Goal: Information Seeking & Learning: Learn about a topic

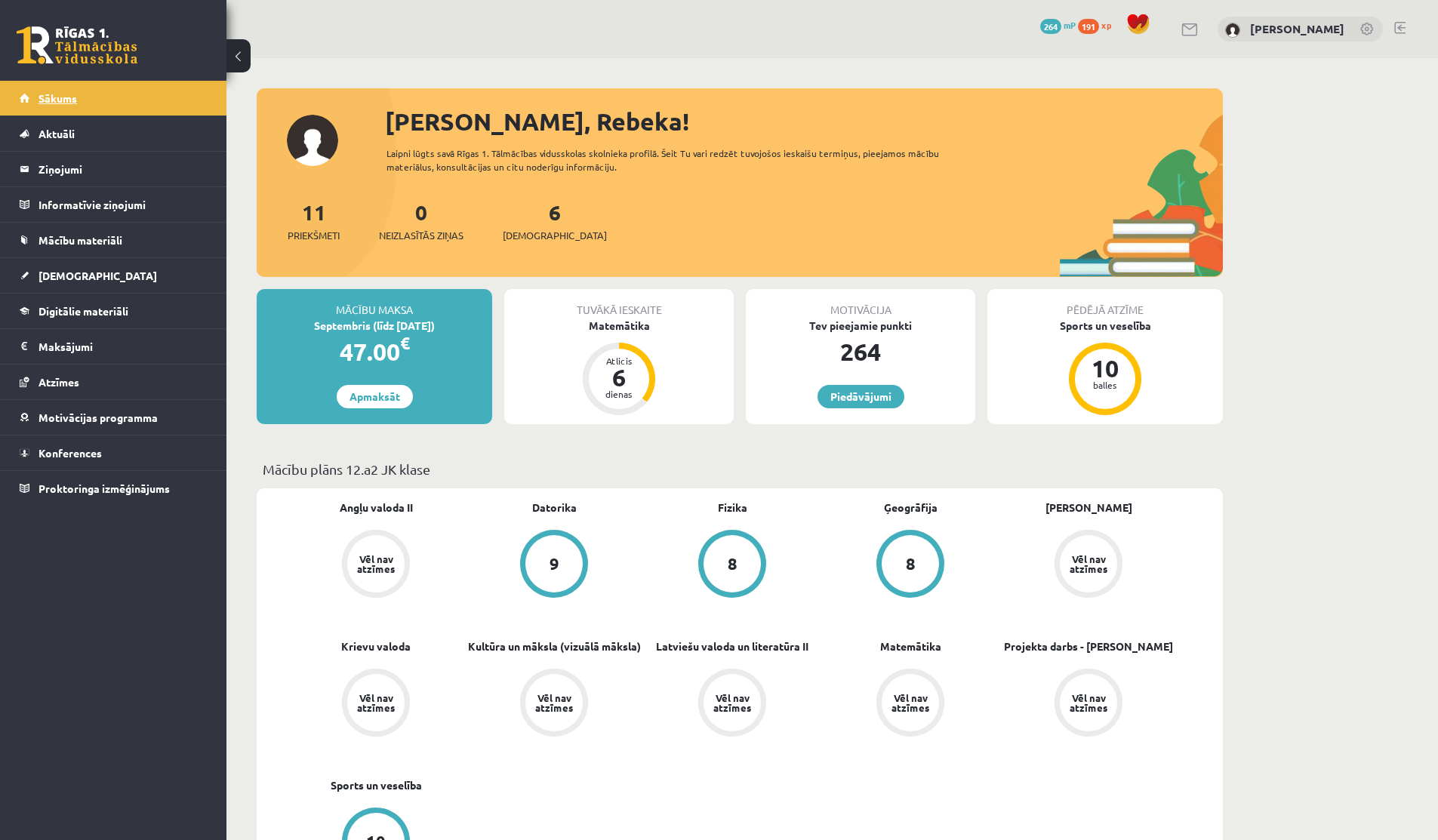
click at [98, 108] on link "Sākums" at bounding box center [113, 98] width 188 height 35
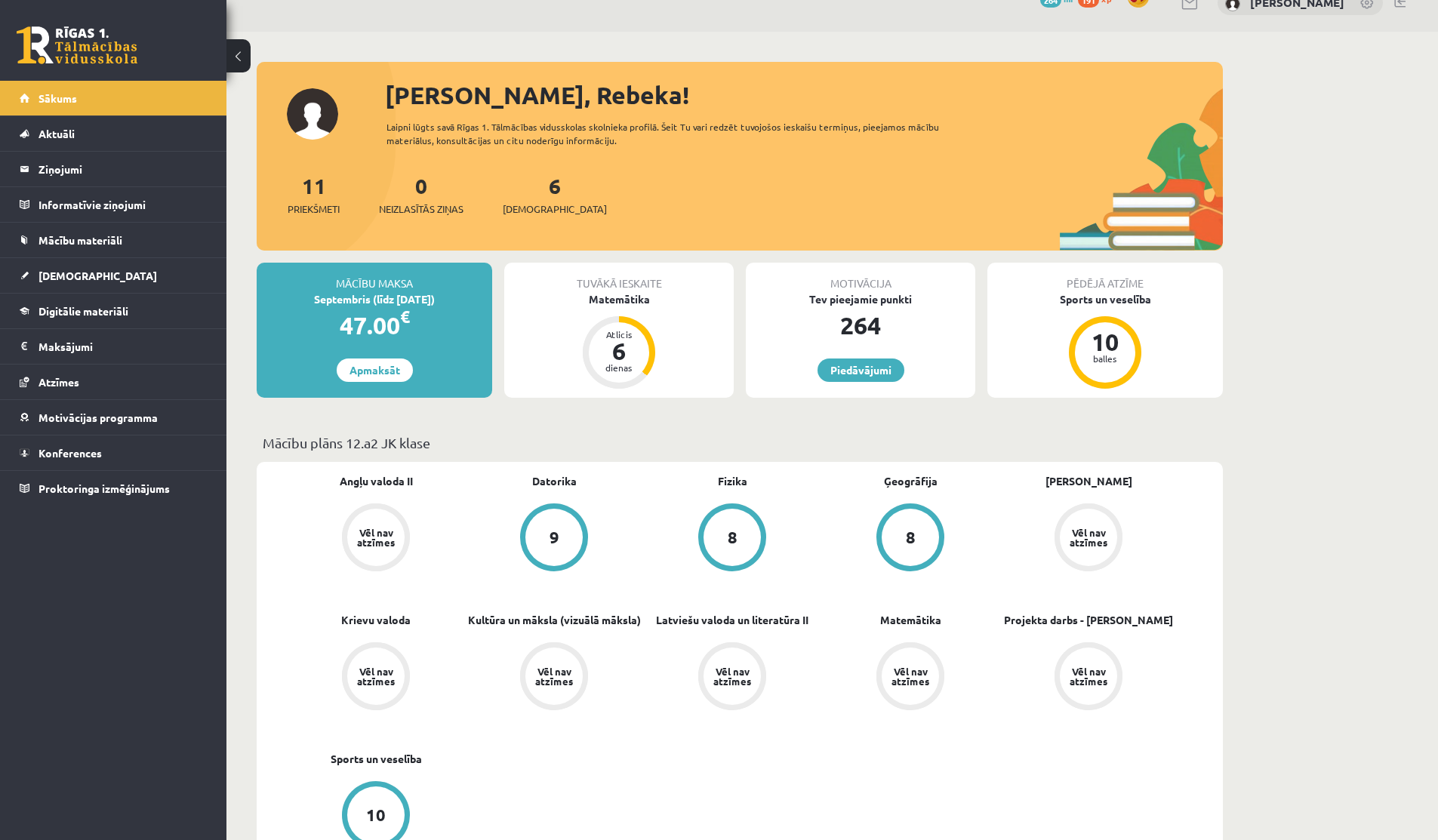
scroll to position [32, 0]
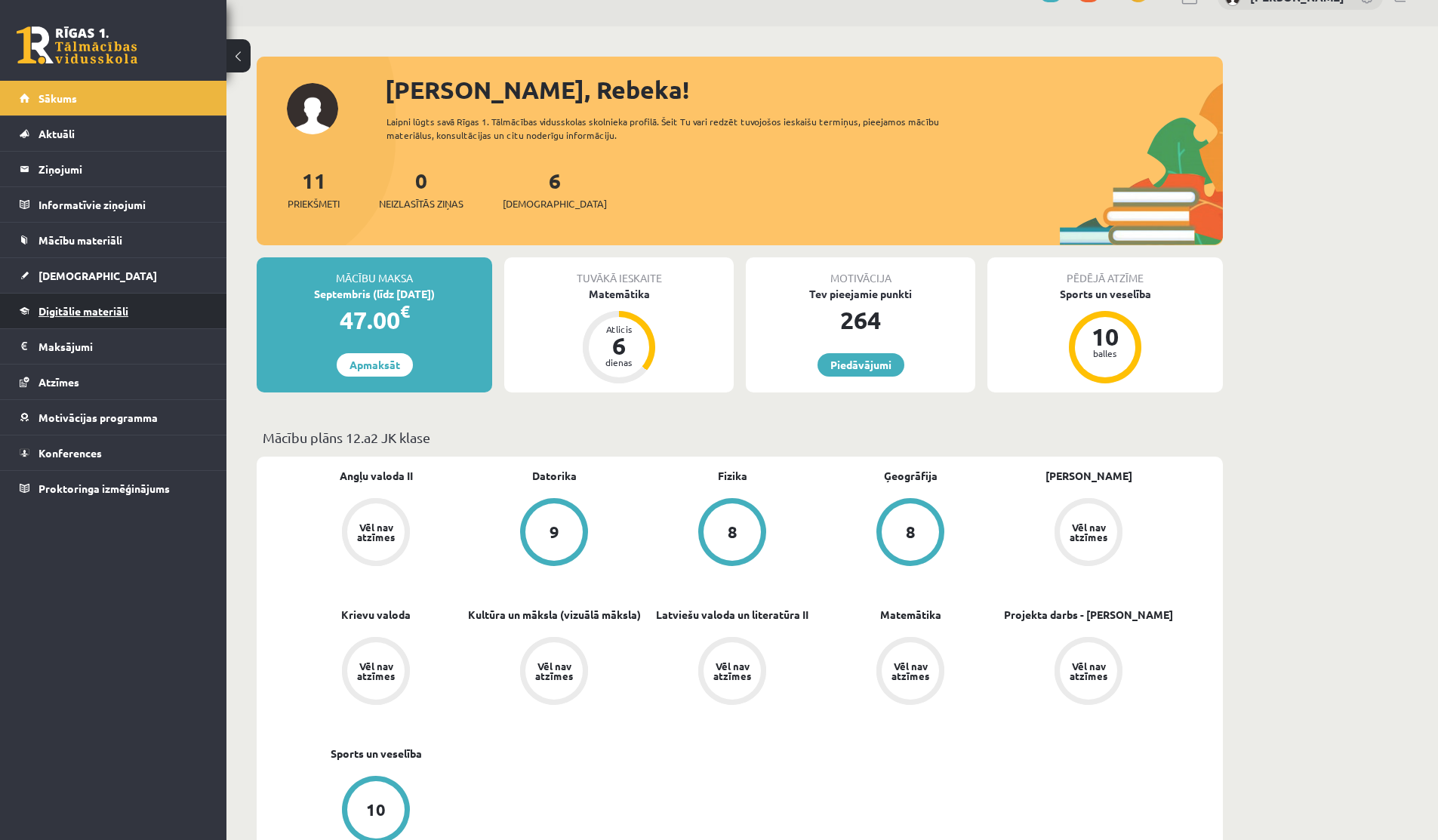
click at [47, 302] on link "Digitālie materiāli" at bounding box center [113, 310] width 188 height 35
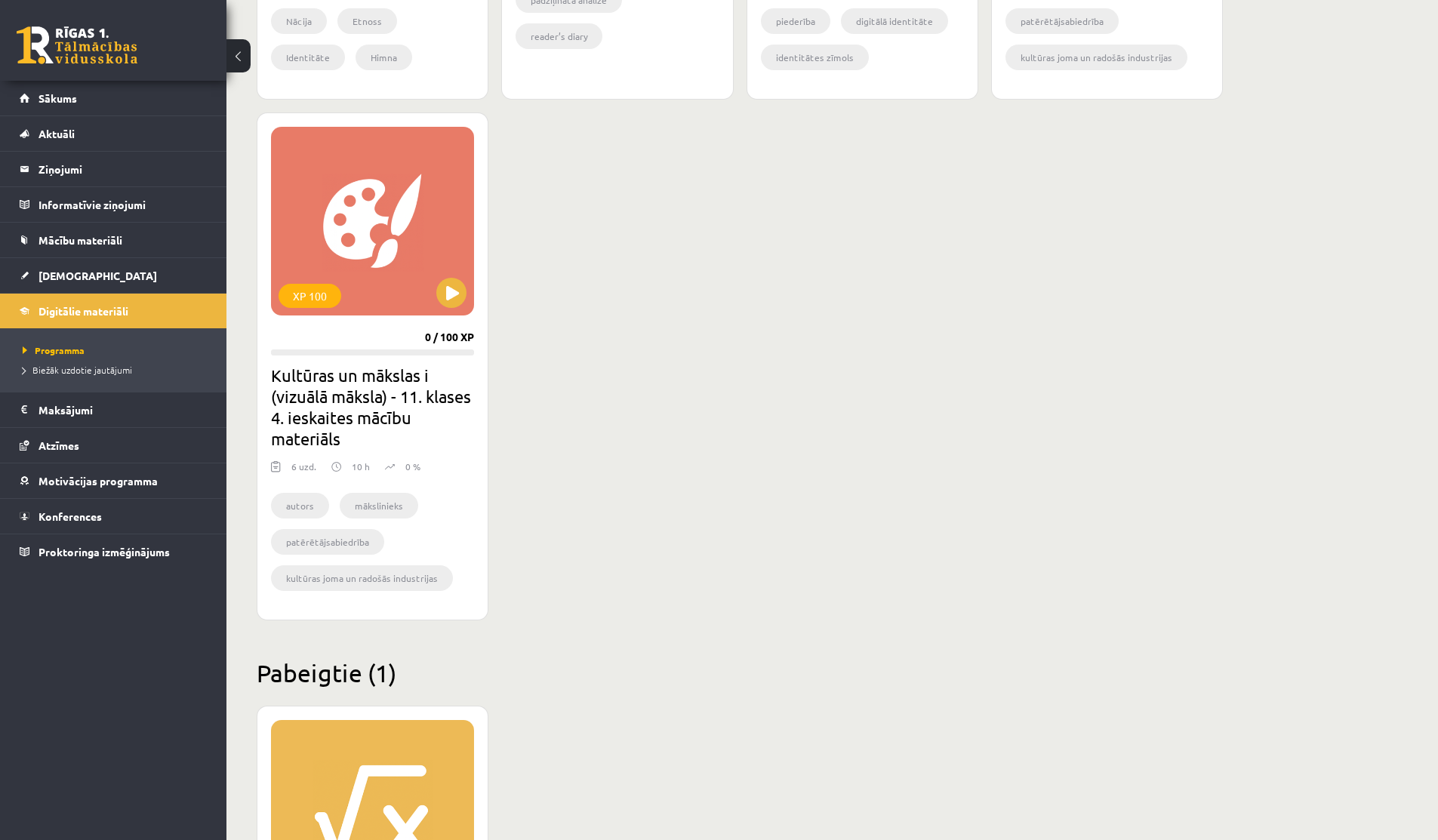
scroll to position [1049, 0]
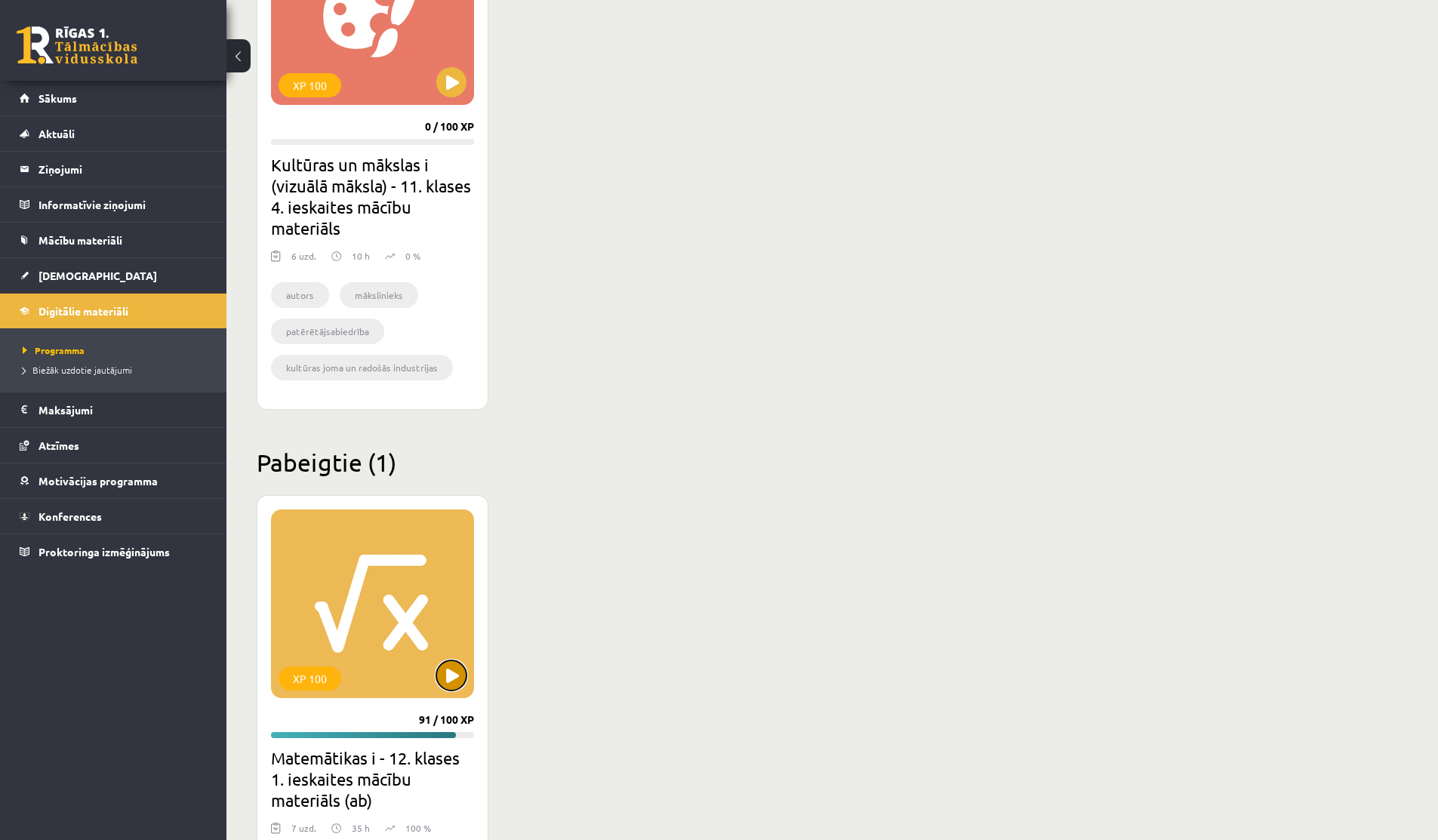
click at [457, 675] on button at bounding box center [450, 675] width 30 height 30
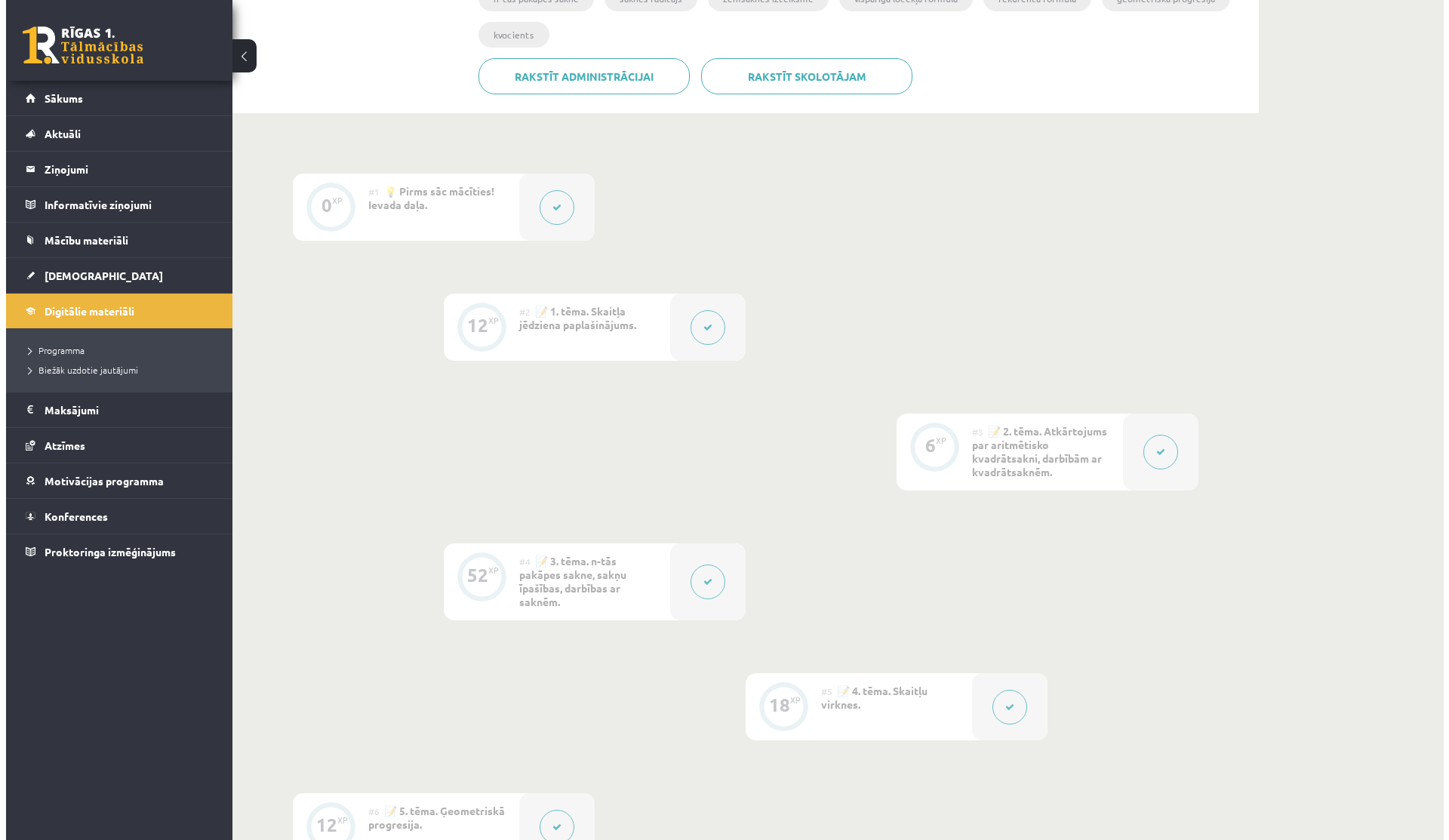
scroll to position [443, 0]
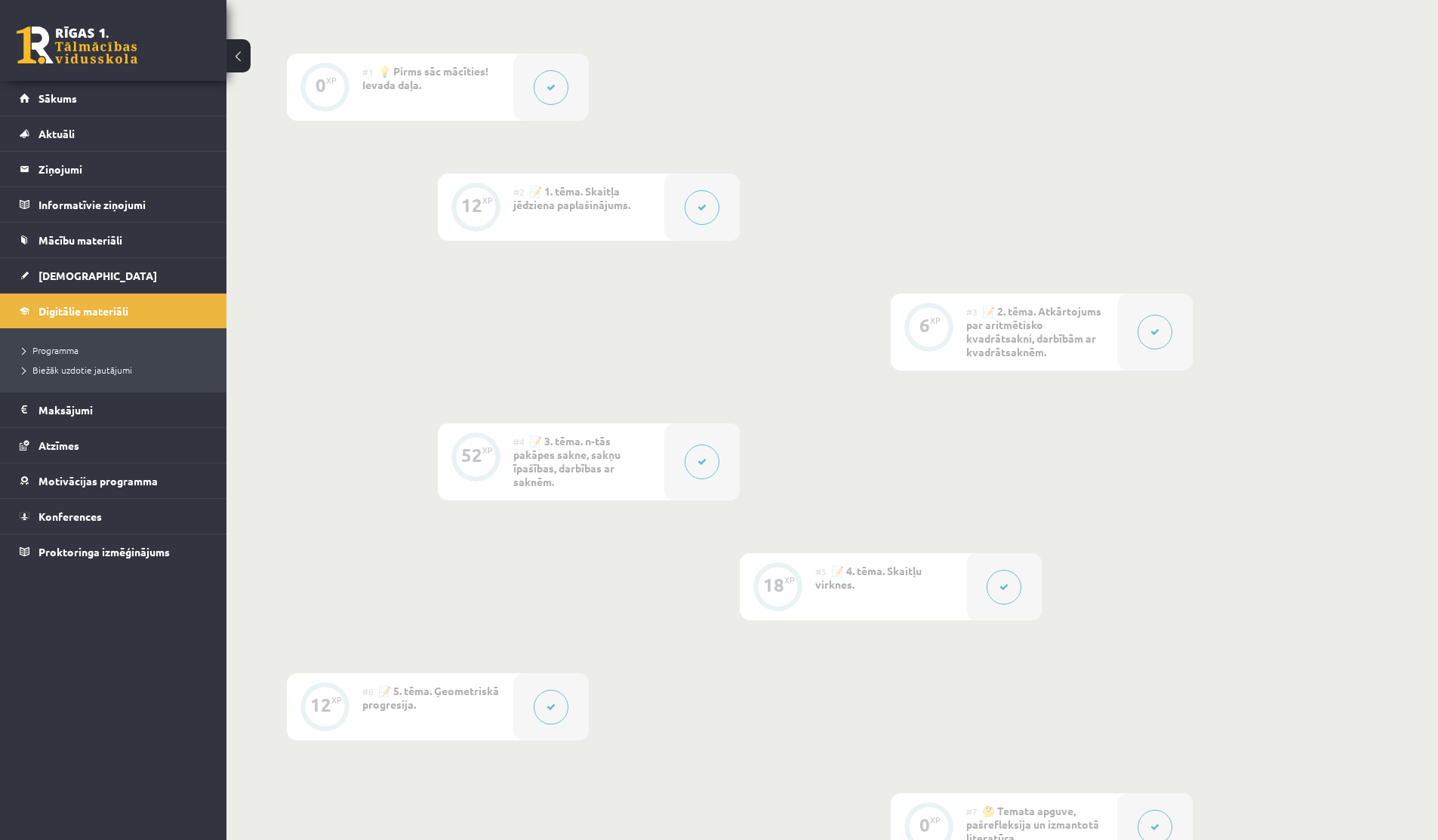
click at [687, 463] on button at bounding box center [701, 462] width 35 height 35
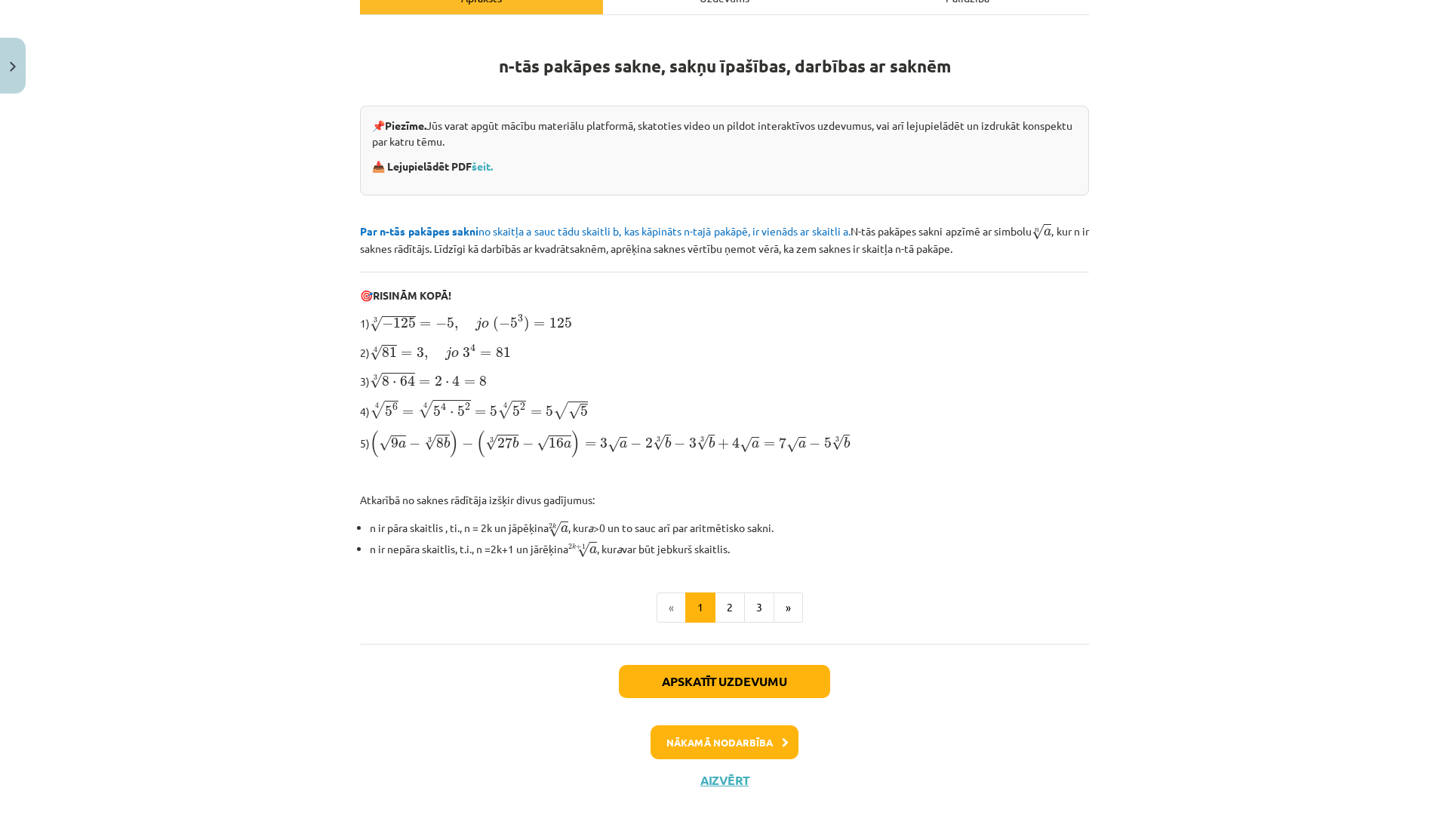
scroll to position [238, 0]
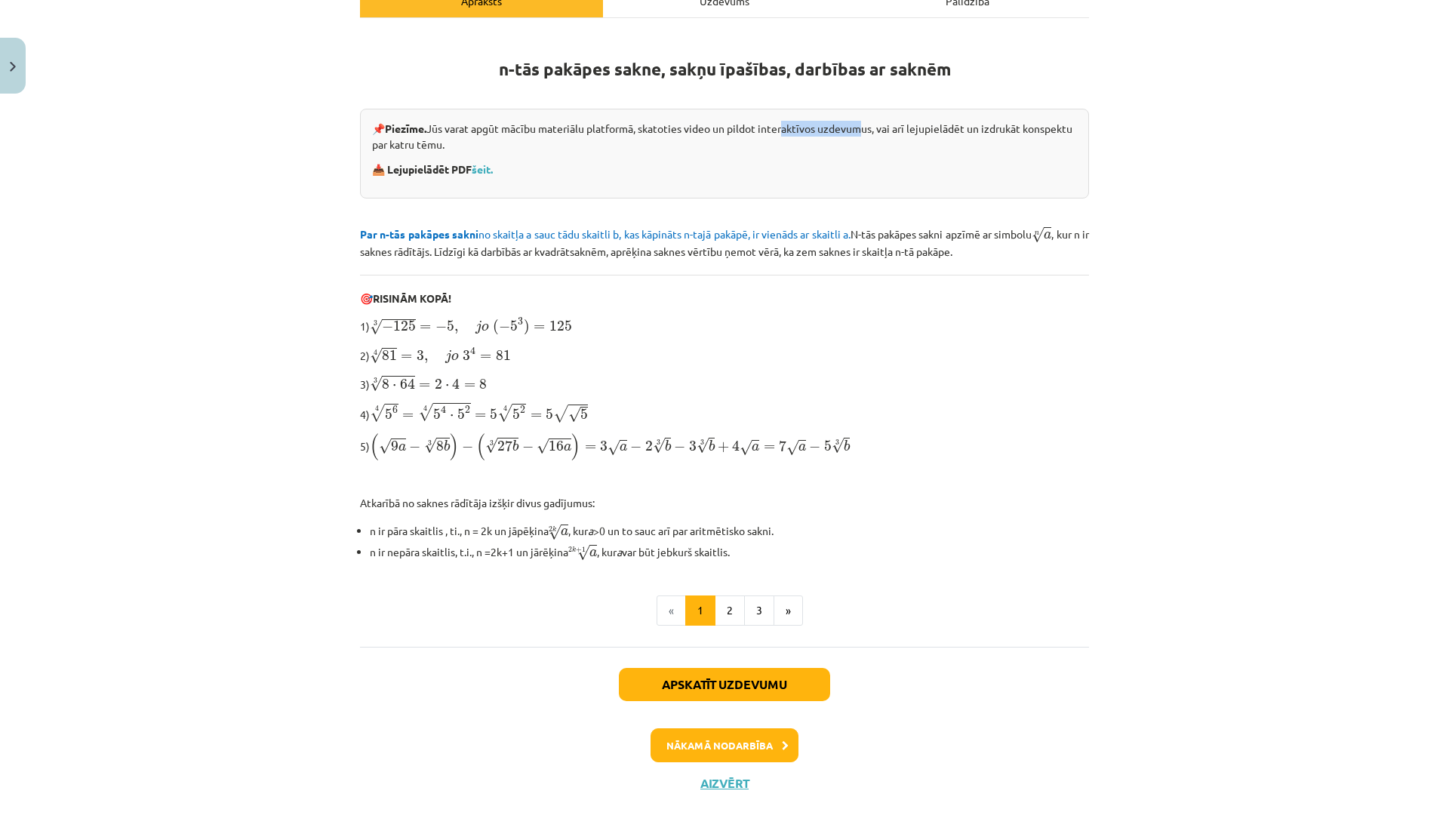
drag, startPoint x: 779, startPoint y: 130, endPoint x: 856, endPoint y: 130, distance: 77.0
click at [856, 130] on p "📌 Piezīme. Jūs varat apgūt mācību materiālu platformā, skatoties video un pildo…" at bounding box center [724, 136] width 705 height 32
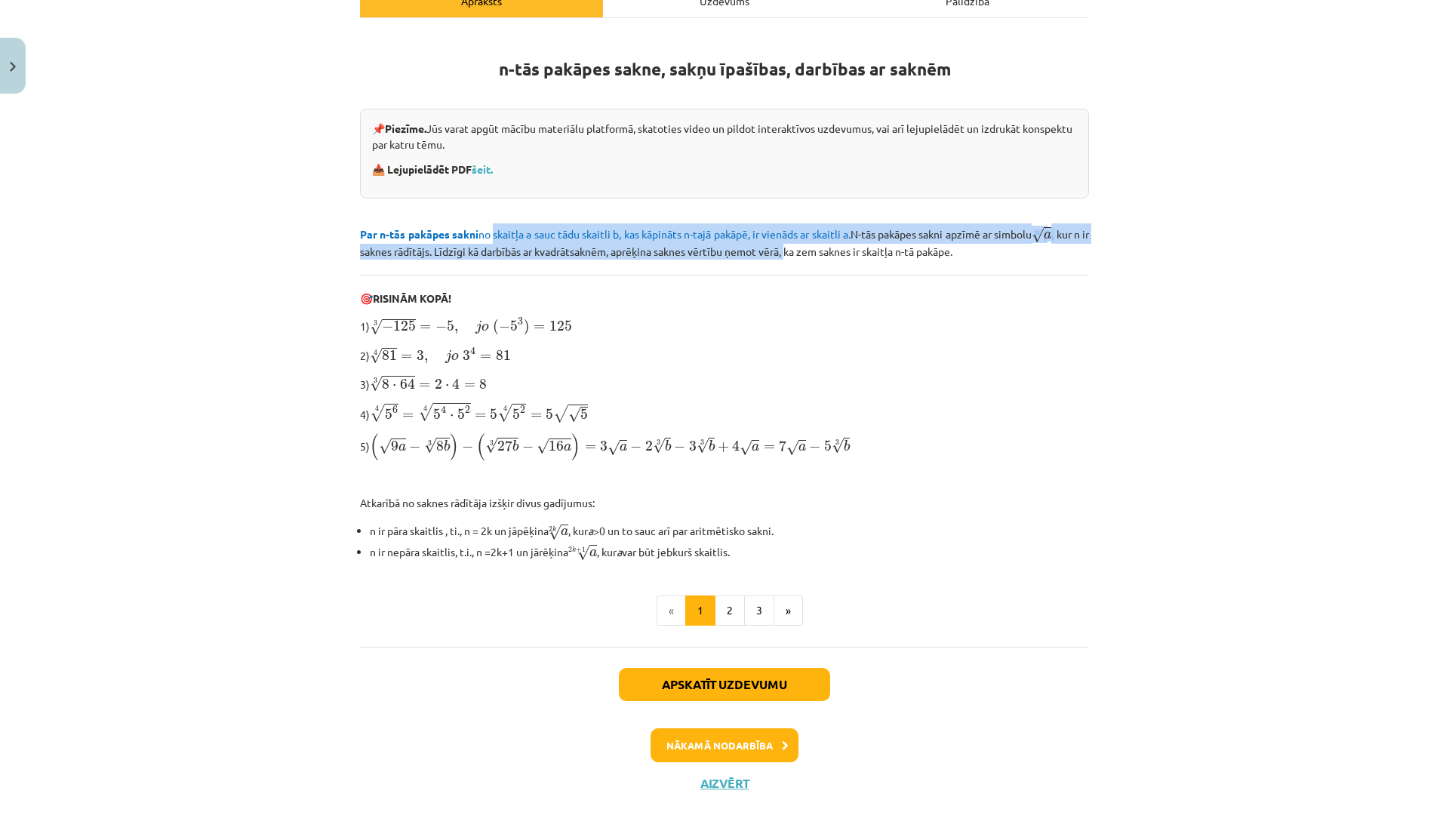
drag, startPoint x: 488, startPoint y: 235, endPoint x: 804, endPoint y: 243, distance: 316.1
click at [805, 243] on p "Par n-tās pakāpes sakni no skaitļa a sauc tādu skaitli b, kas kāpināts n-tajā p…" at bounding box center [724, 241] width 729 height 36
click at [804, 243] on p "Par n-tās pakāpes sakni no skaitļa a sauc tādu skaitli b, kas kāpināts n-tajā p…" at bounding box center [724, 241] width 729 height 36
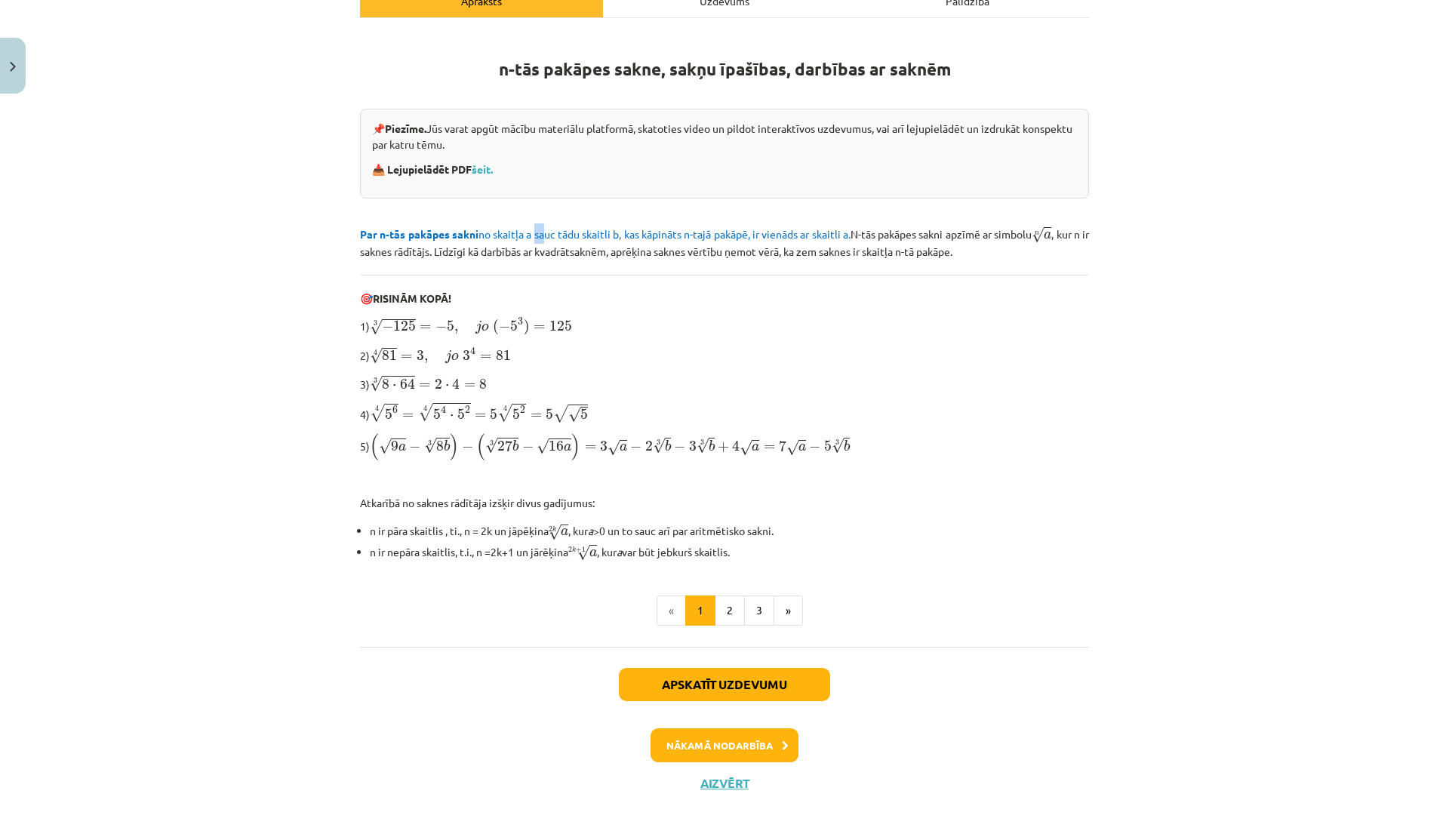
click at [540, 232] on span "Par n-tās pakāpes sakni no skaitļa a sauc tādu skaitli b, kas kāpināts n-tajā p…" at bounding box center [605, 234] width 491 height 14
click at [727, 610] on button "2" at bounding box center [729, 610] width 30 height 30
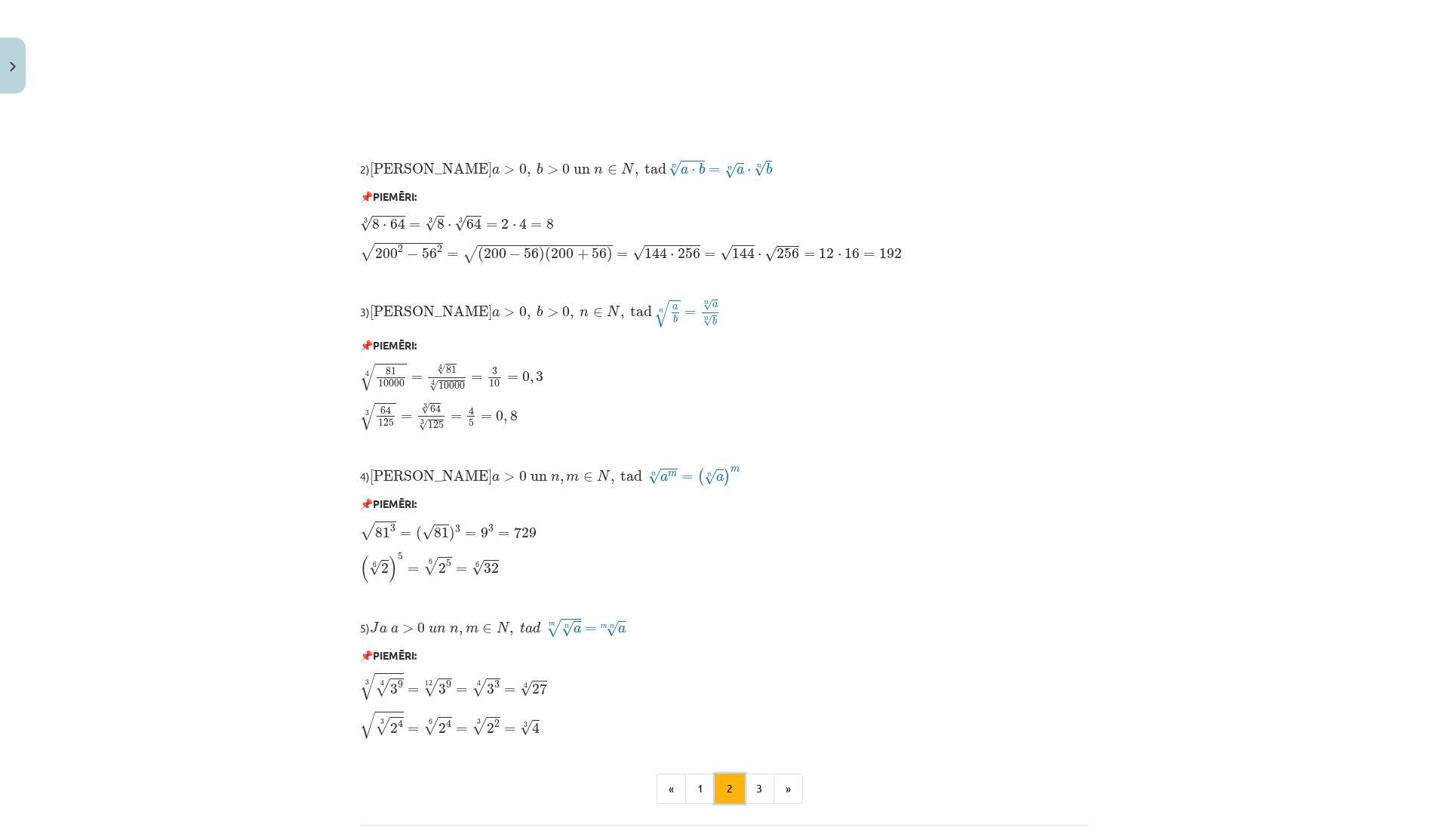
scroll to position [1045, 0]
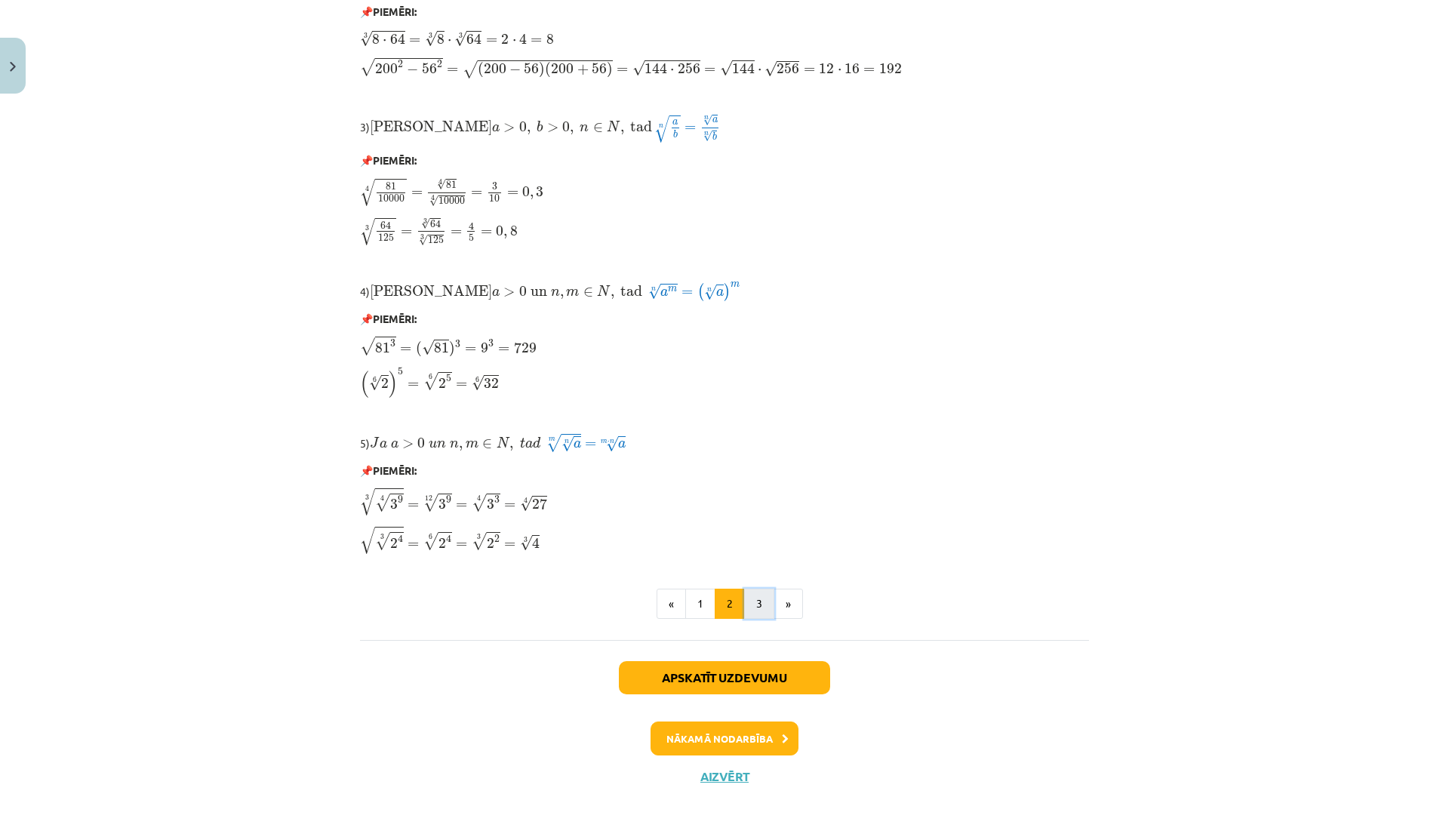
click at [751, 610] on button "3" at bounding box center [758, 603] width 30 height 30
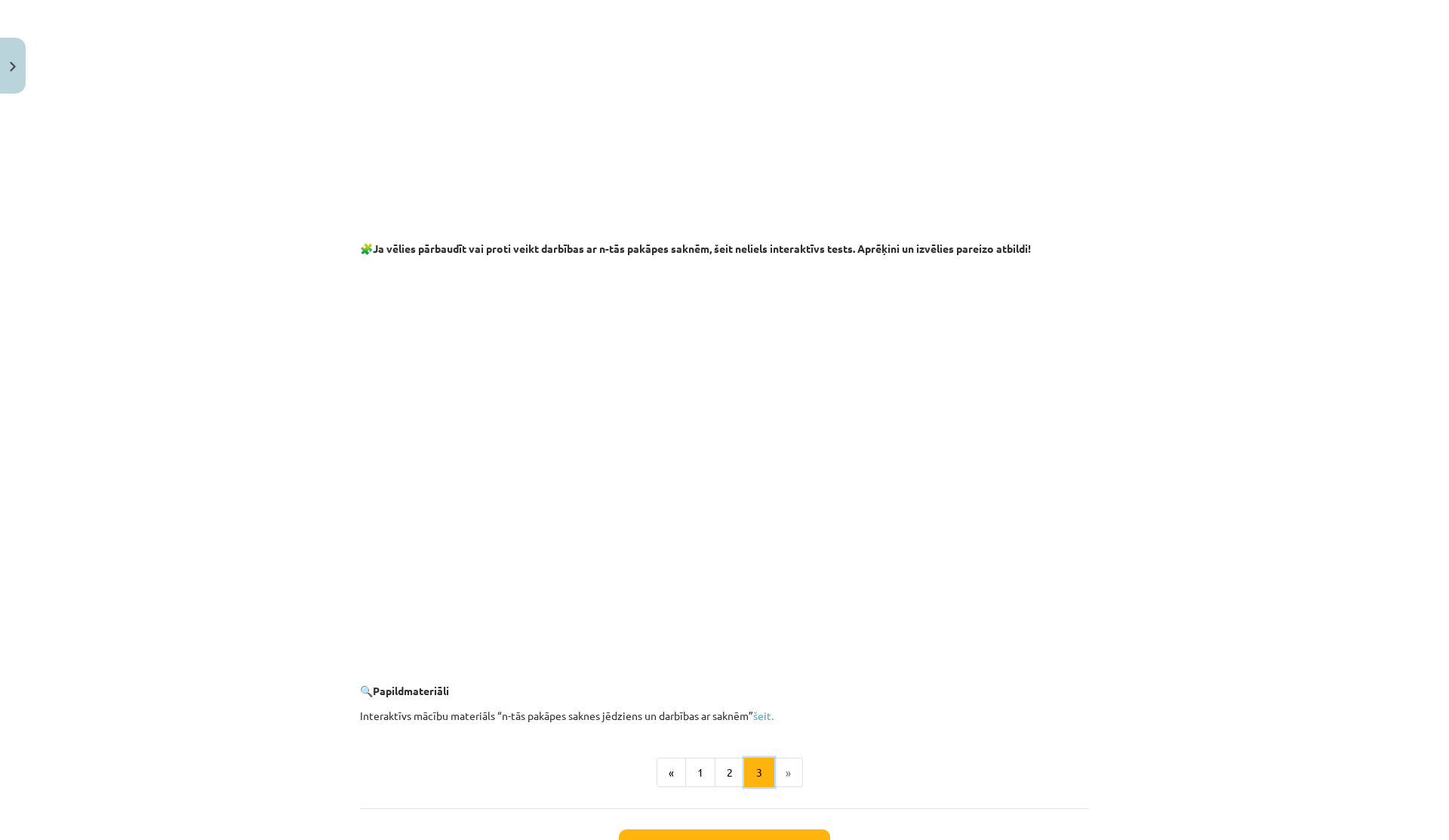
scroll to position [2504, 0]
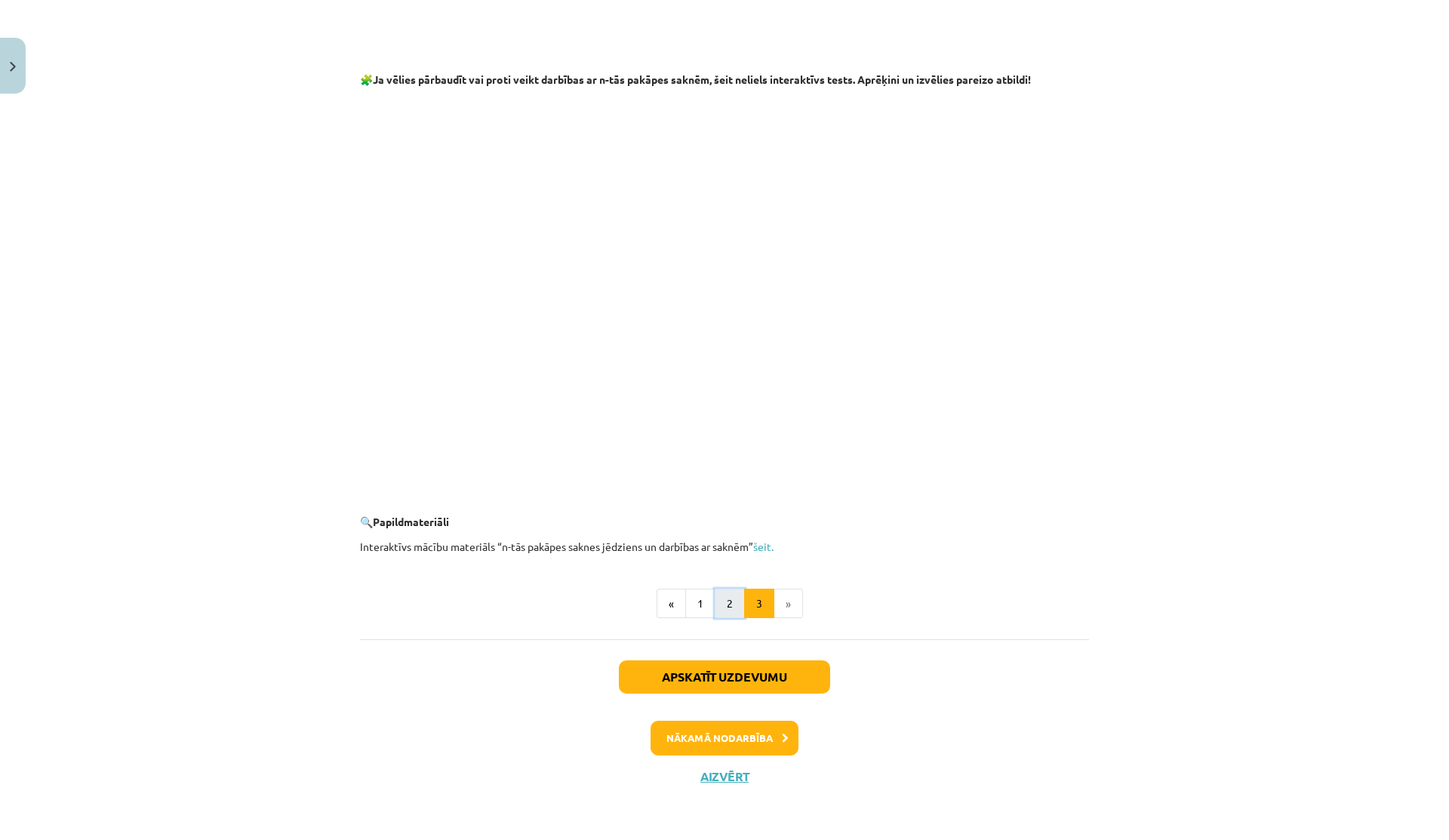
click at [721, 604] on button "2" at bounding box center [729, 603] width 30 height 30
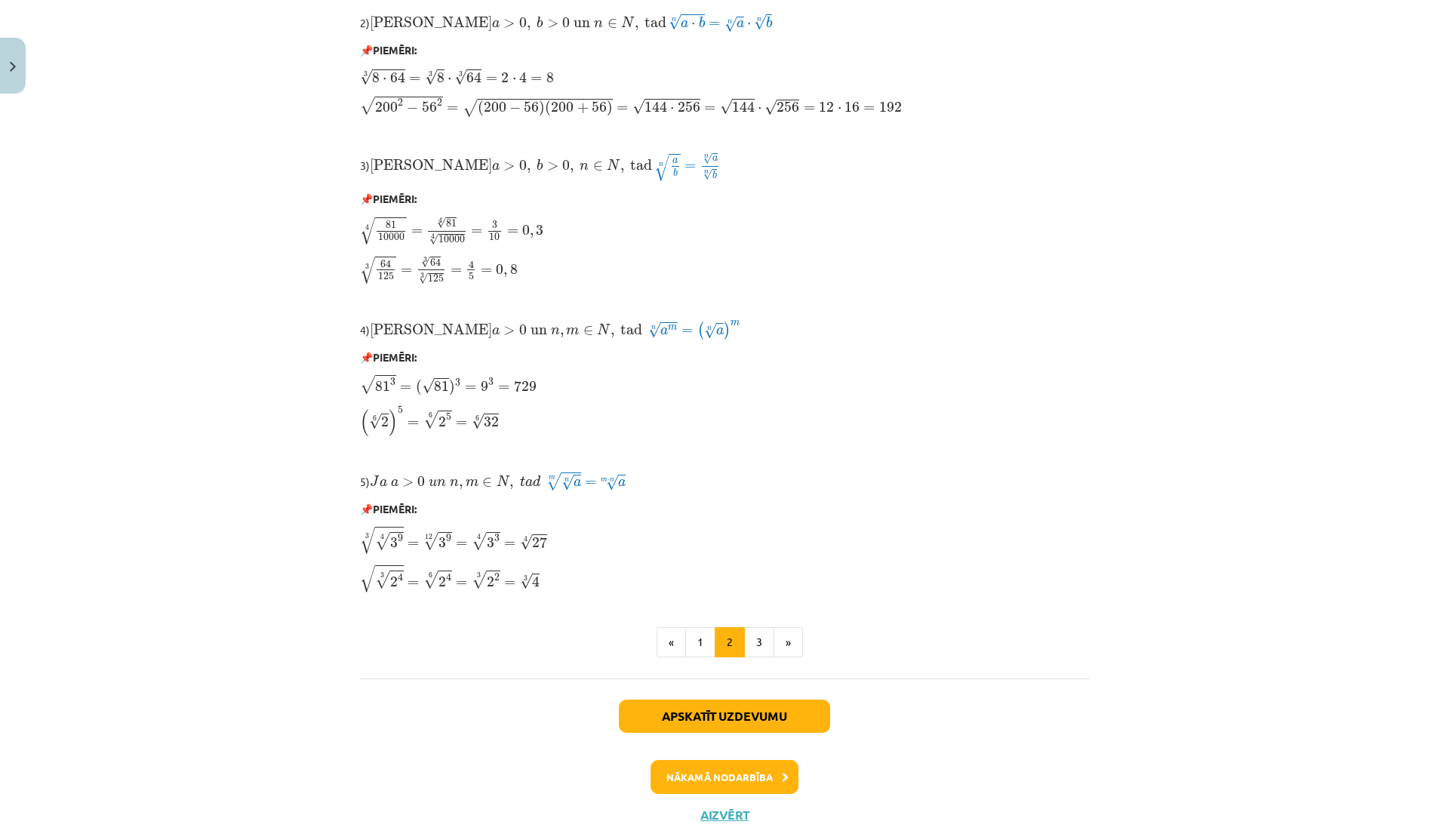
scroll to position [1045, 0]
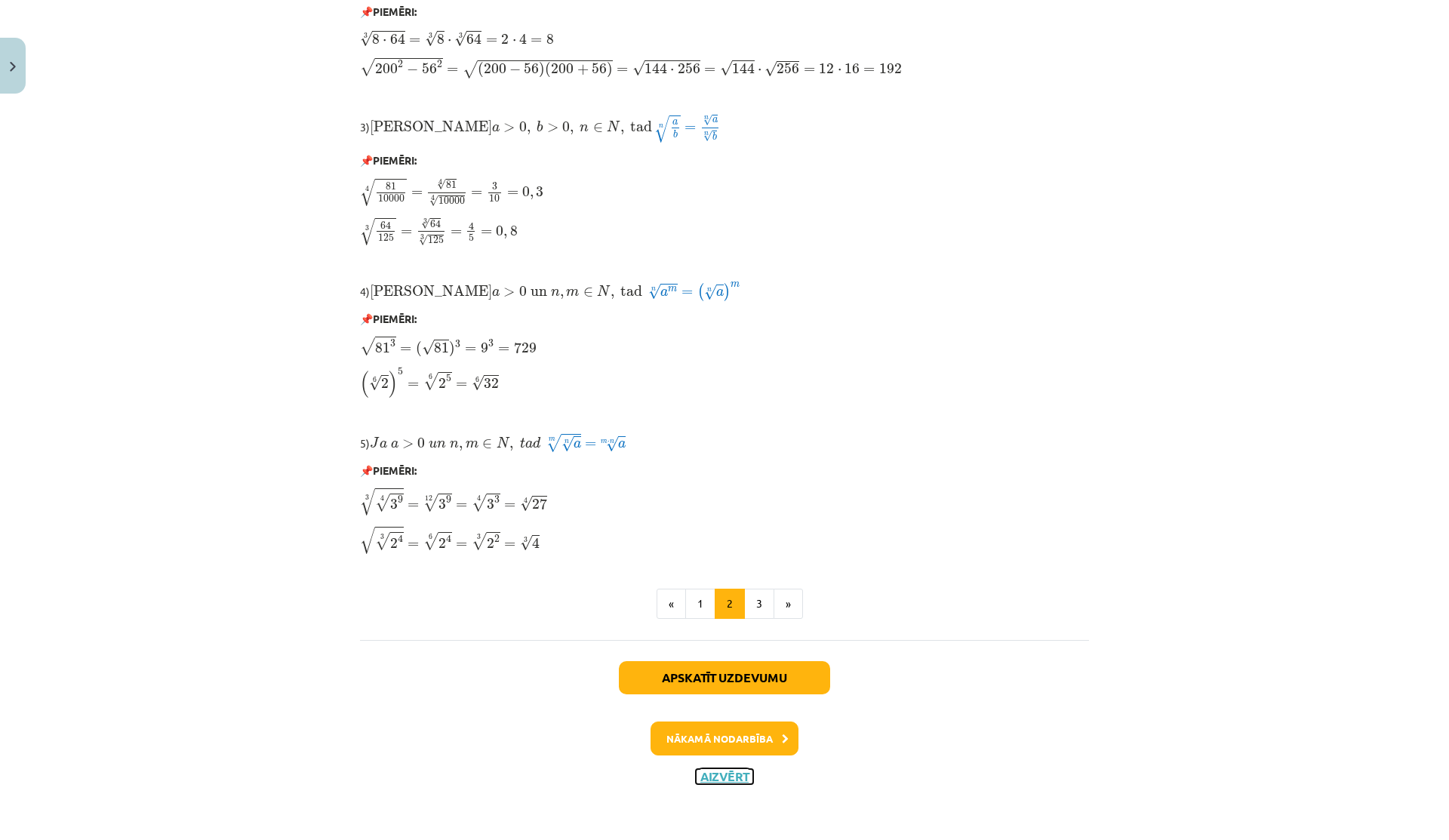
click at [708, 770] on button "Aizvērt" at bounding box center [724, 776] width 57 height 15
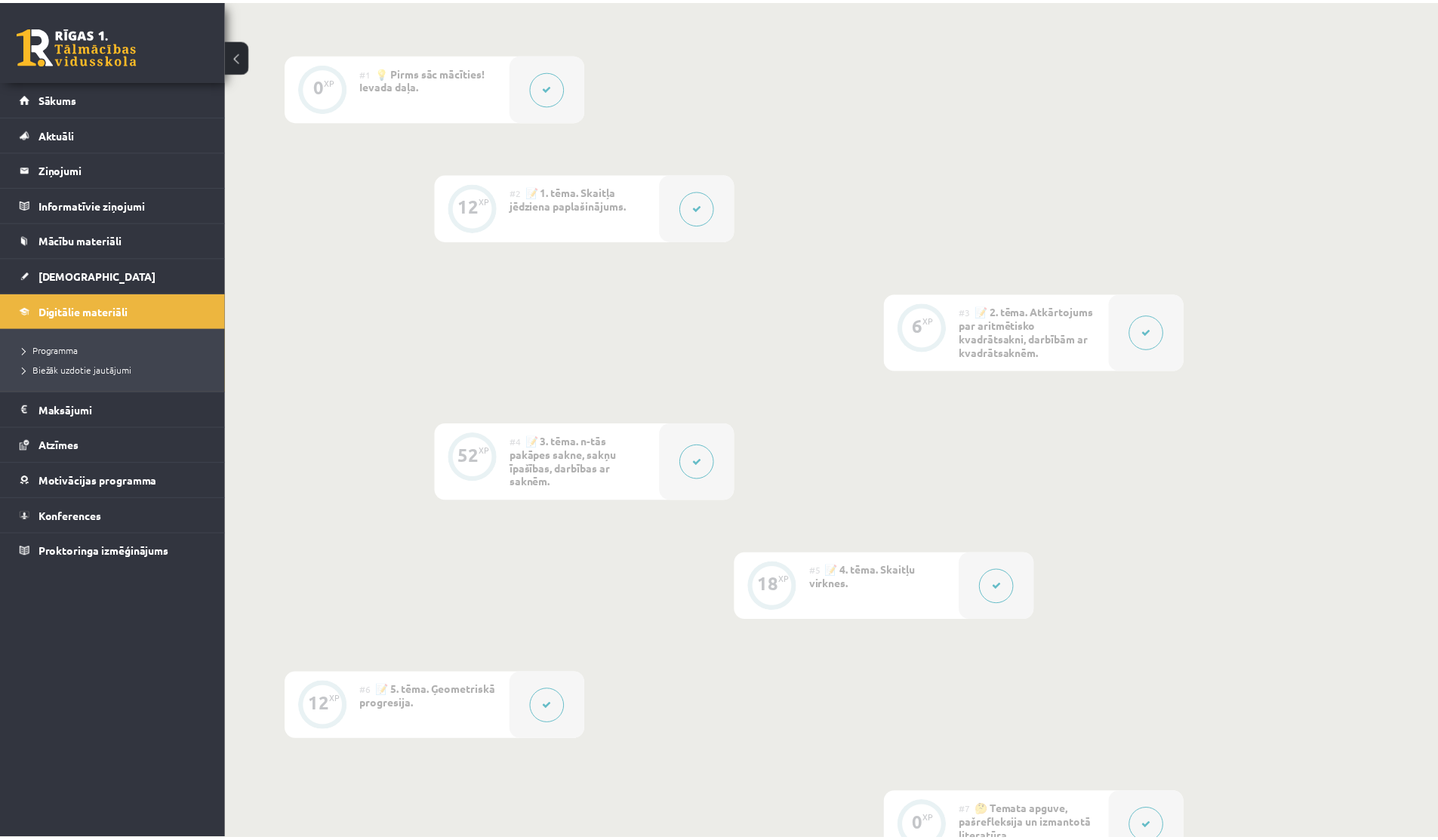
scroll to position [0, 0]
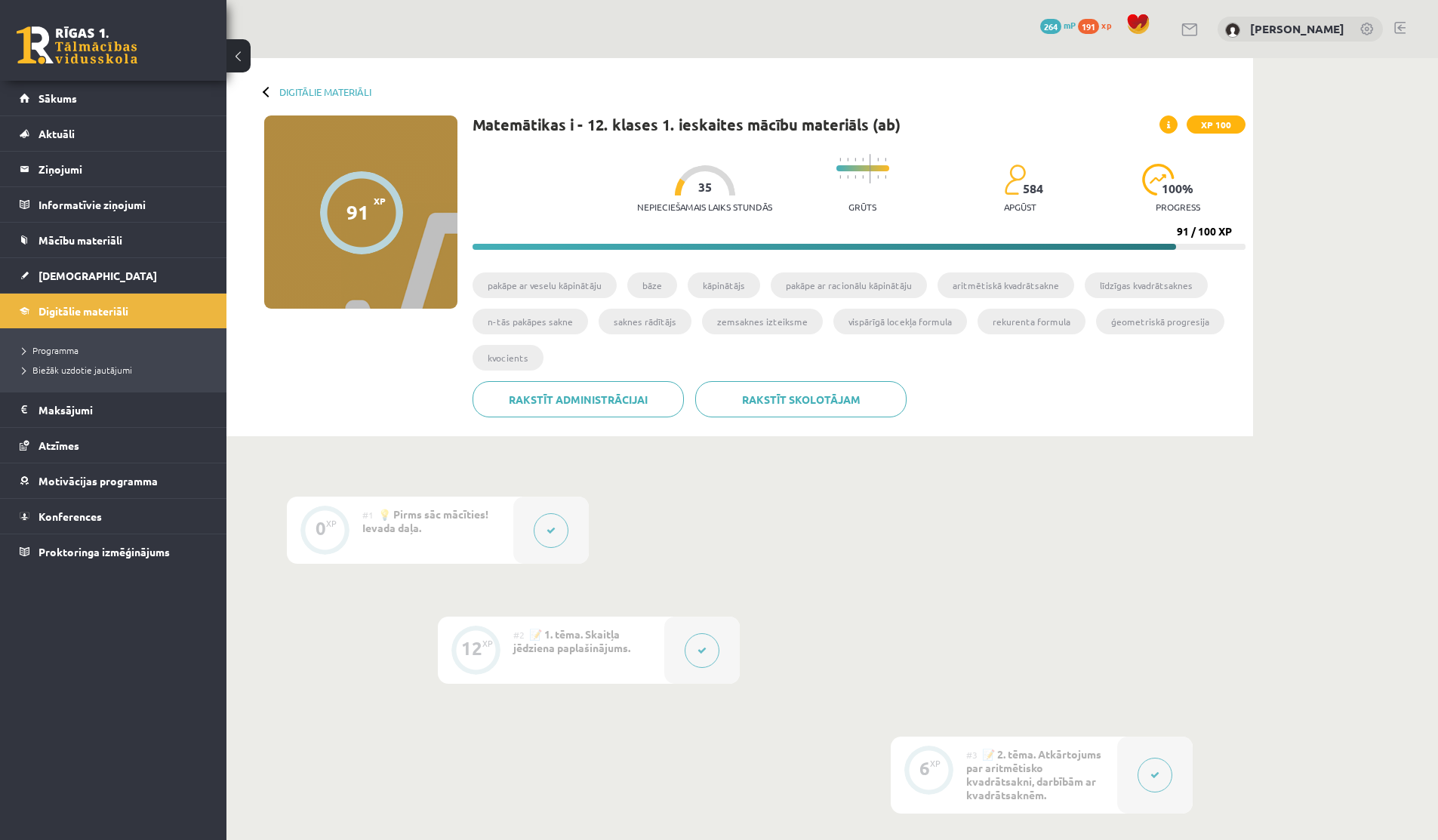
drag, startPoint x: 849, startPoint y: 170, endPoint x: 877, endPoint y: 167, distance: 28.2
click at [877, 167] on progress at bounding box center [862, 167] width 53 height 6
click at [876, 170] on progress at bounding box center [862, 167] width 53 height 6
click at [1212, 132] on span "XP 100" at bounding box center [1216, 125] width 59 height 18
click at [1212, 129] on span "XP 100" at bounding box center [1216, 125] width 59 height 18
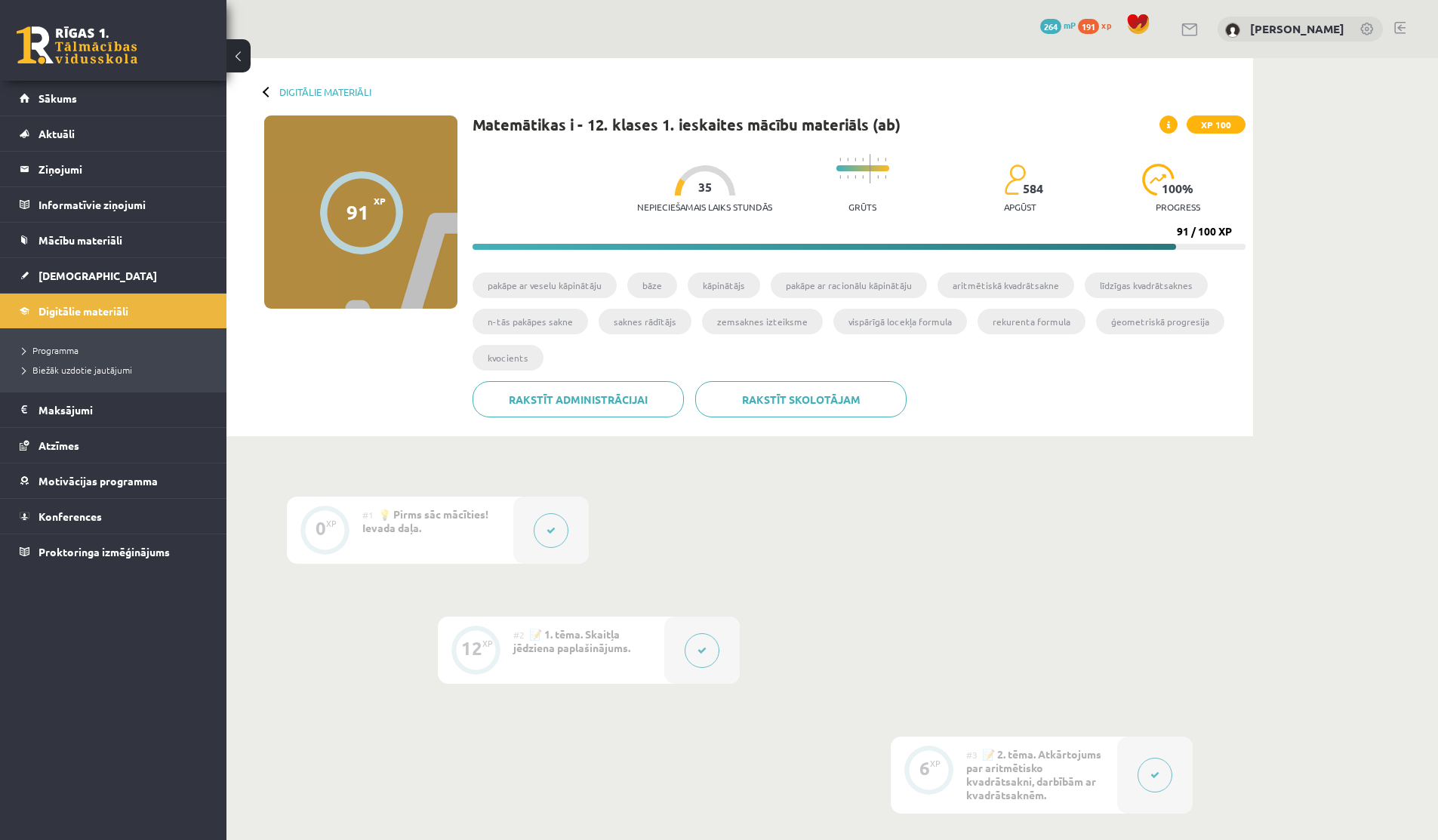
click at [1178, 123] on div "XP 100" at bounding box center [1202, 125] width 86 height 18
click at [311, 90] on link "Digitālie materiāli" at bounding box center [325, 91] width 92 height 11
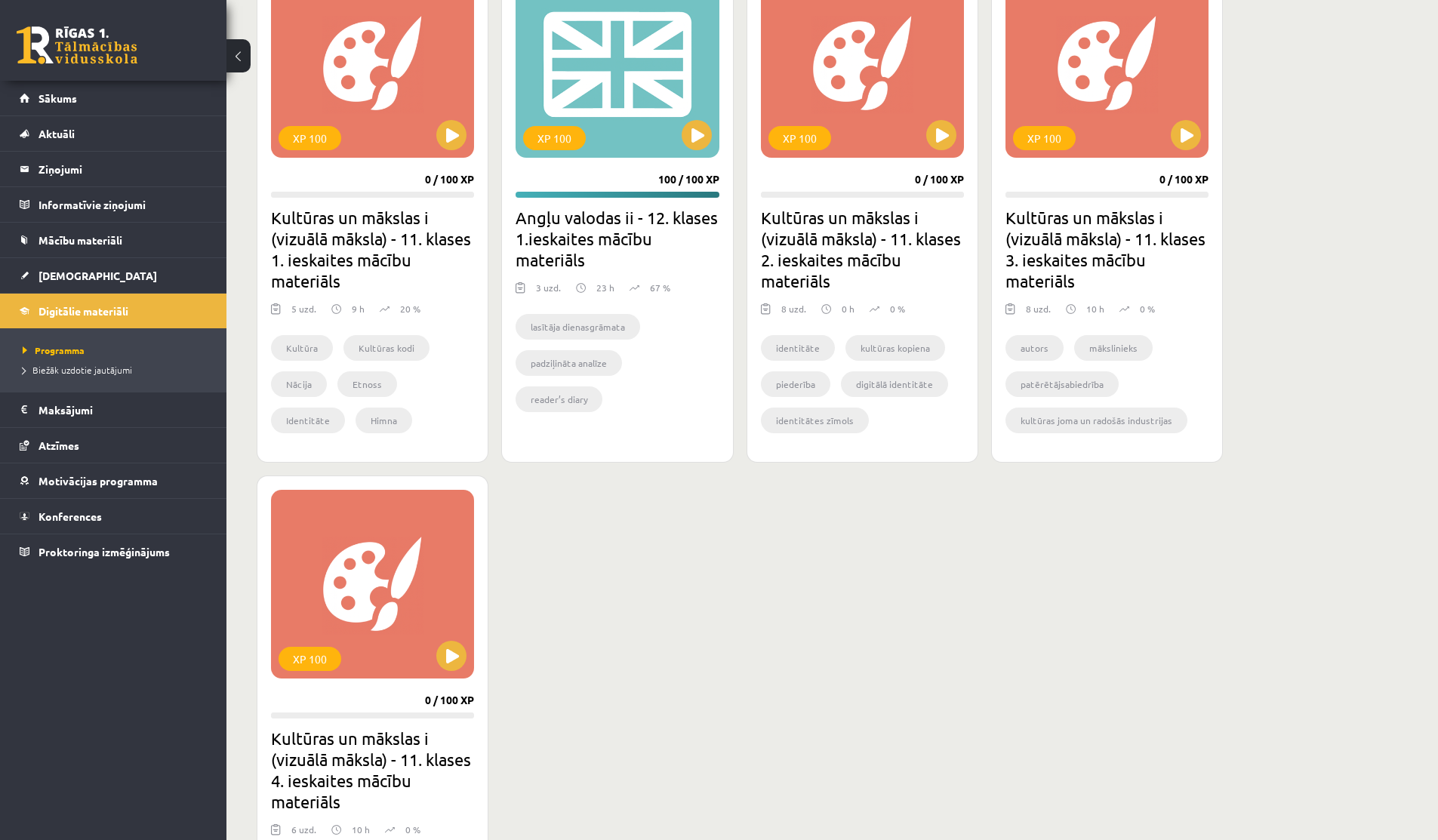
scroll to position [502, 0]
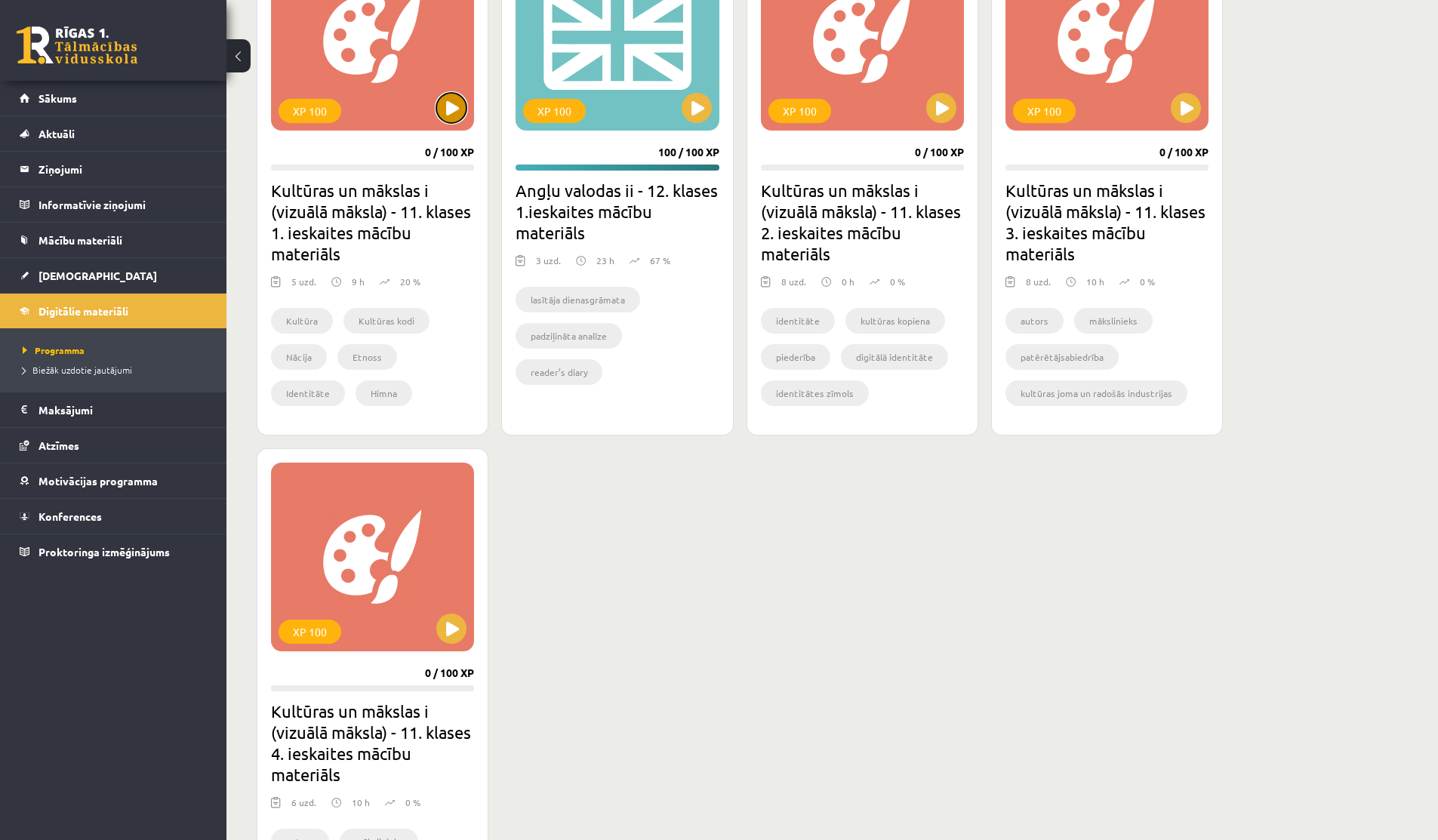
click at [448, 121] on button at bounding box center [450, 108] width 30 height 30
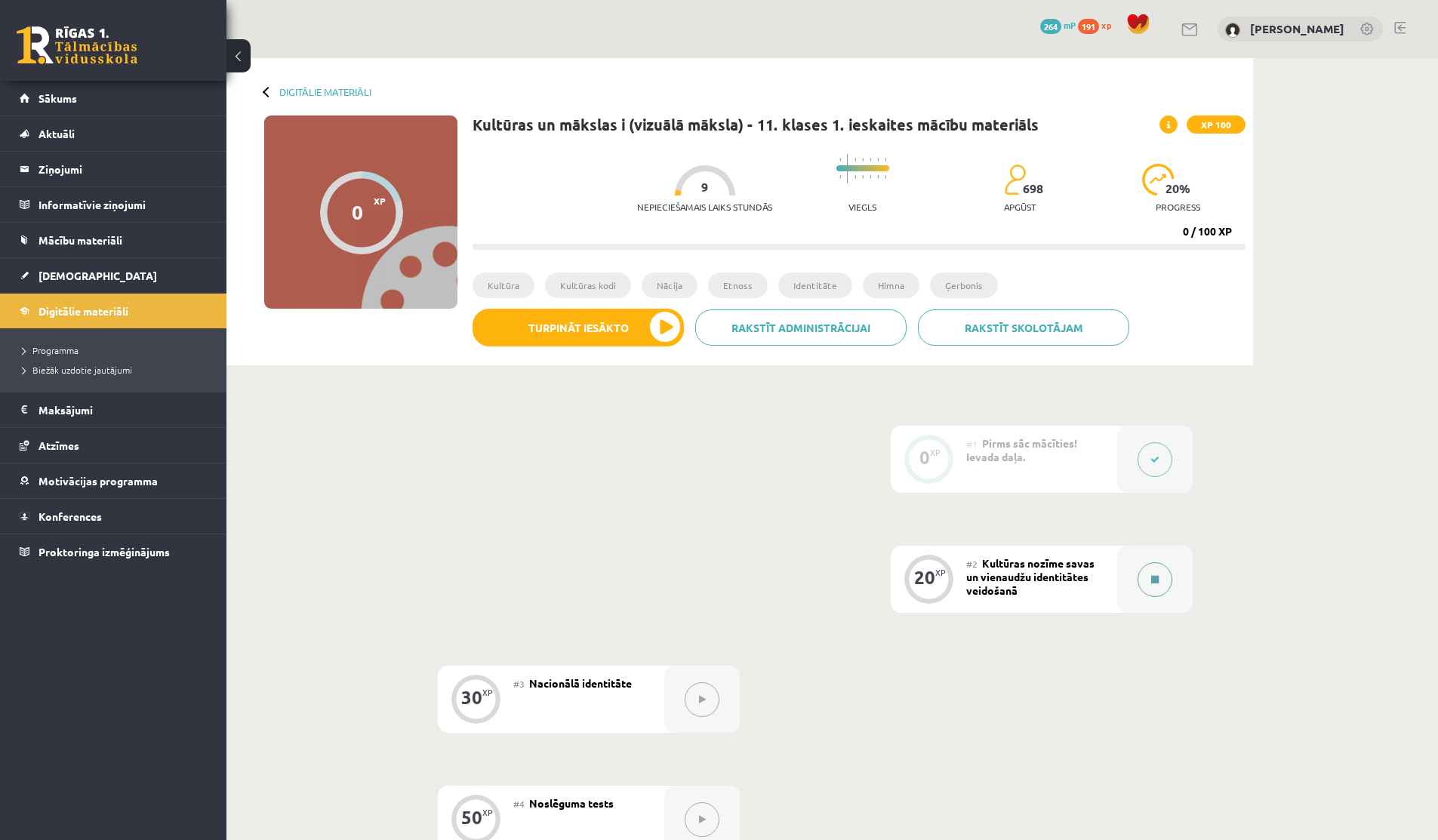
click at [1162, 572] on button at bounding box center [1154, 579] width 35 height 35
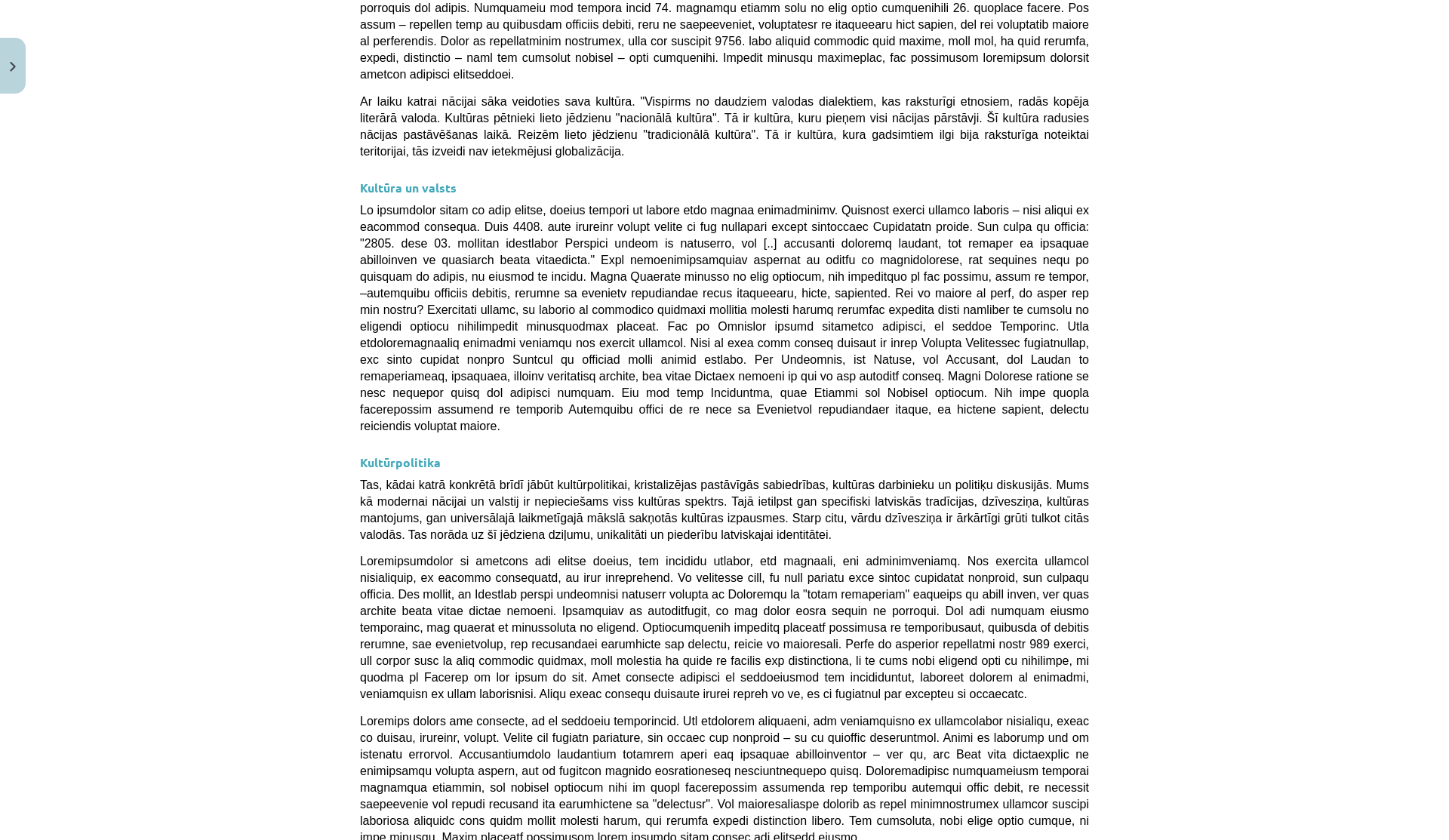
scroll to position [3626, 0]
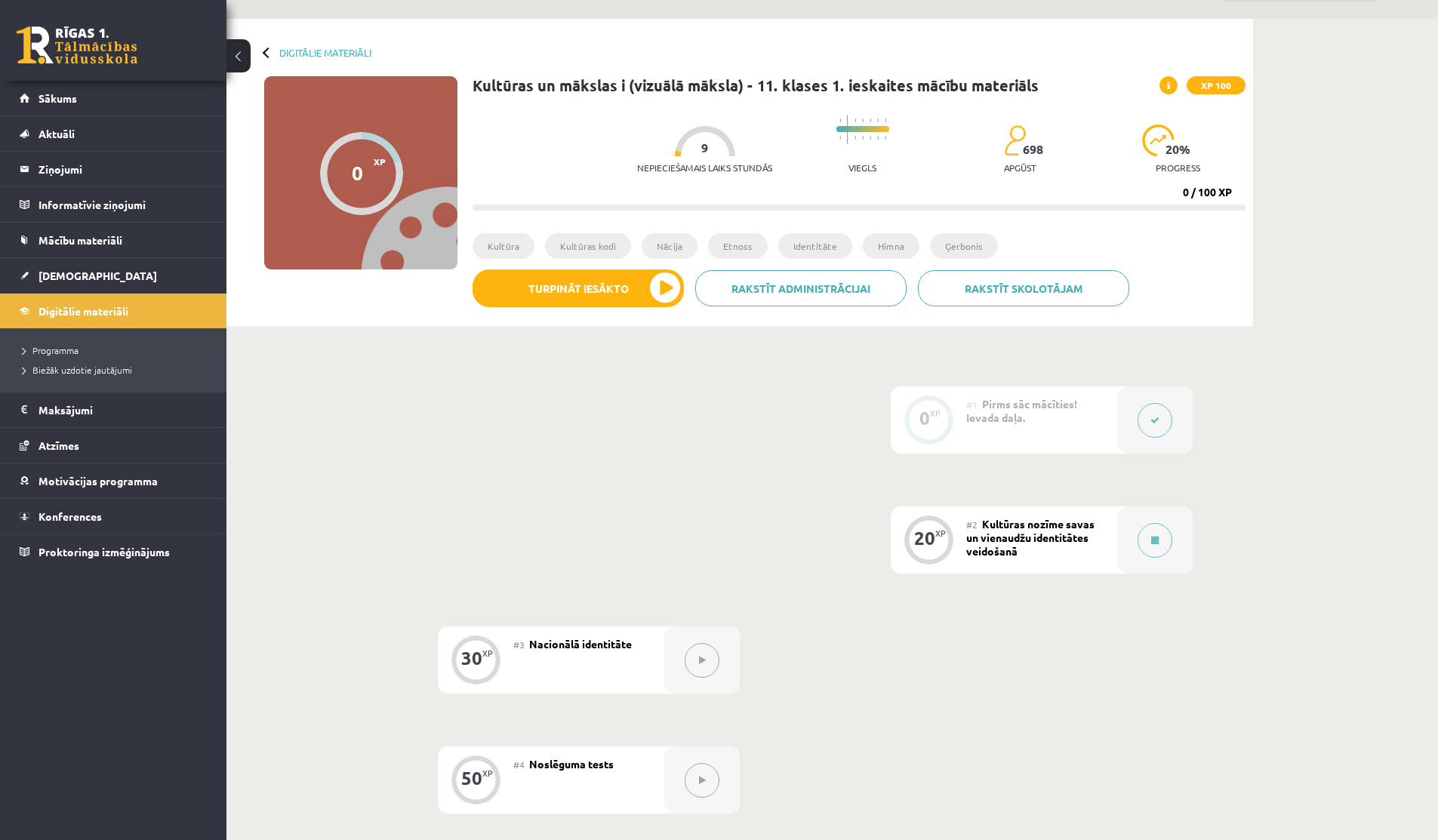
scroll to position [0, 0]
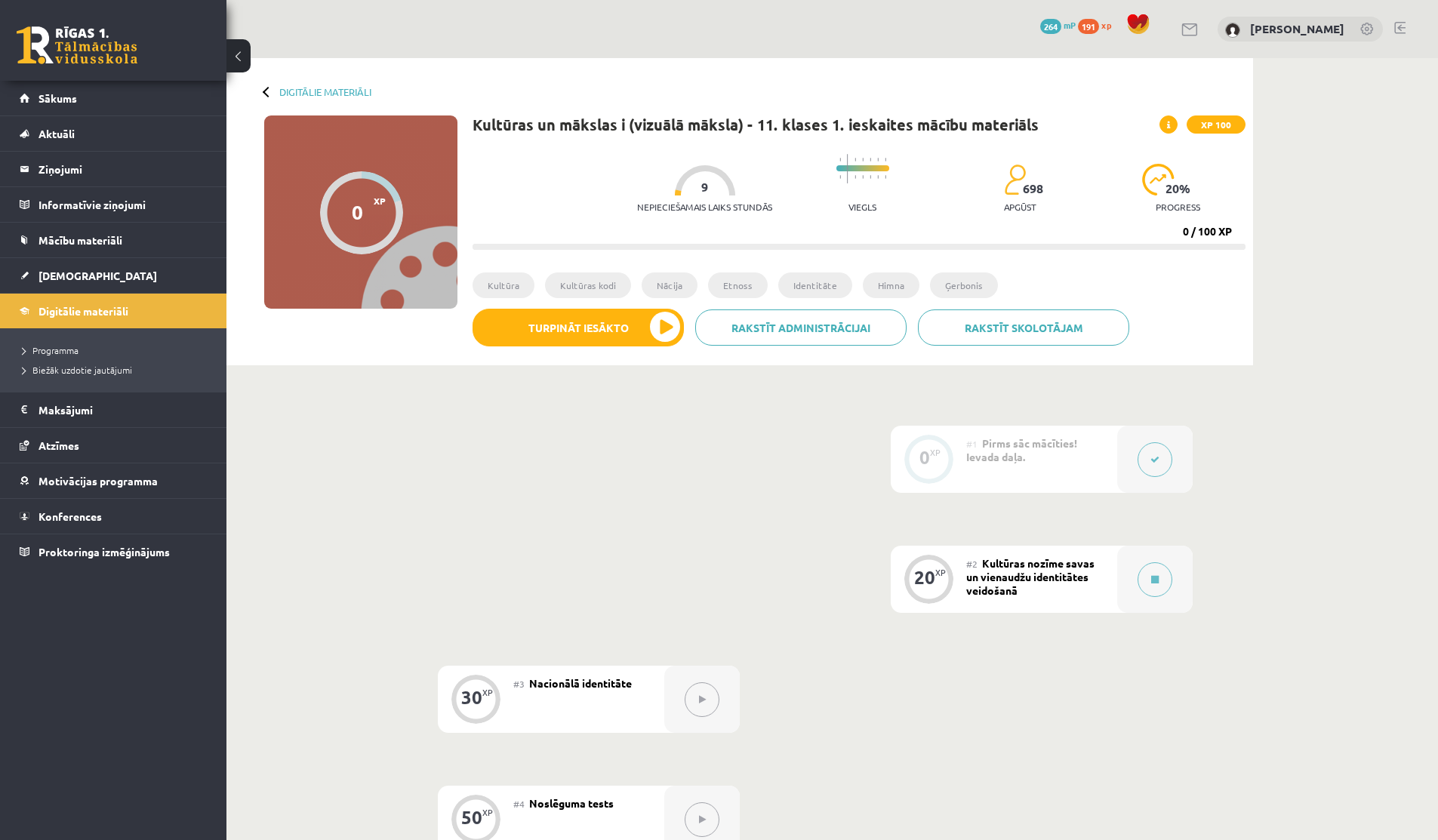
click at [1176, 36] on div "0 Dāvanas 264 mP 191 xp Rebeka Trofimova" at bounding box center [832, 29] width 1212 height 58
click at [1181, 36] on link at bounding box center [1190, 30] width 18 height 13
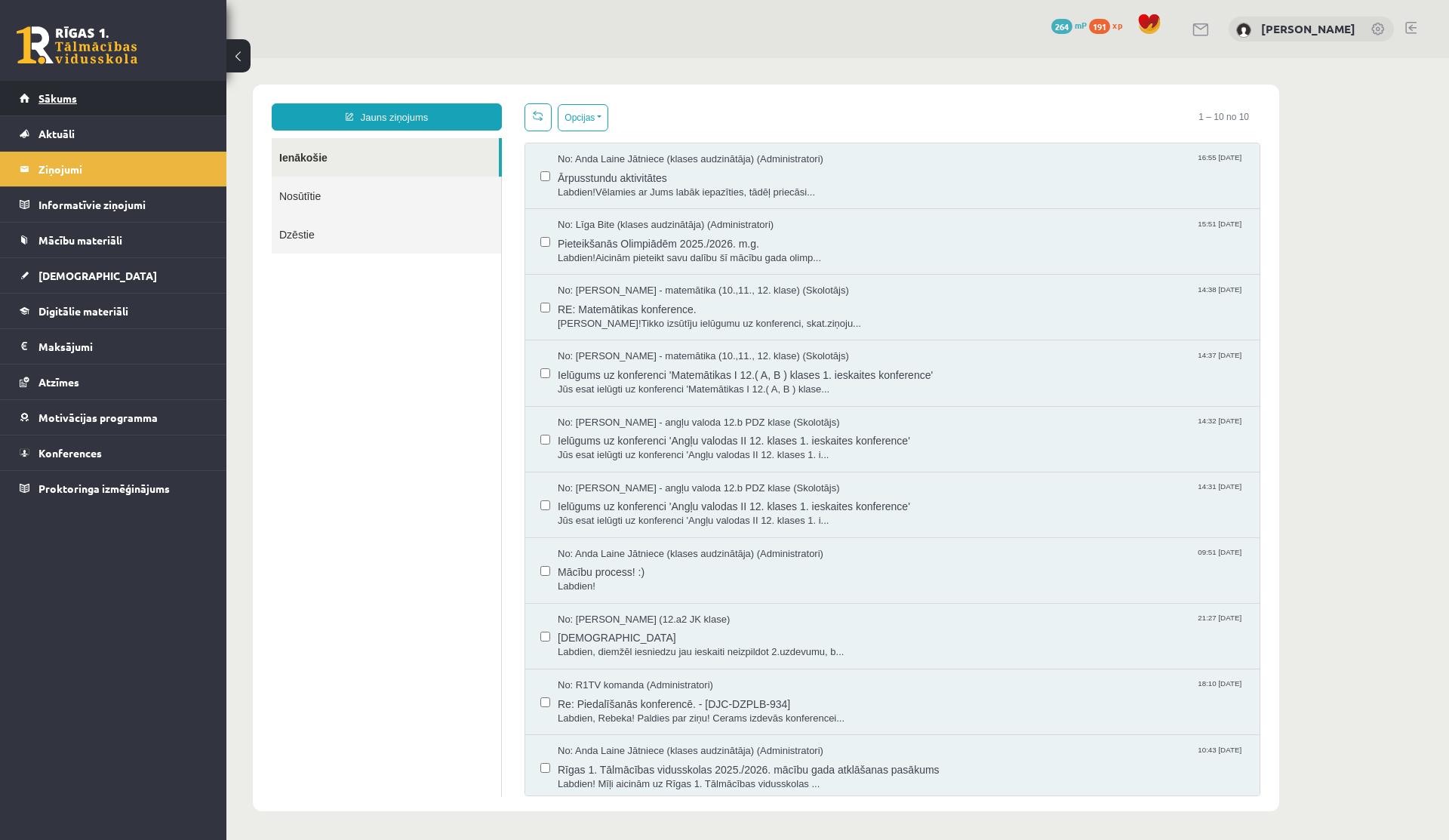
click at [114, 102] on link "Sākums" at bounding box center [113, 98] width 188 height 35
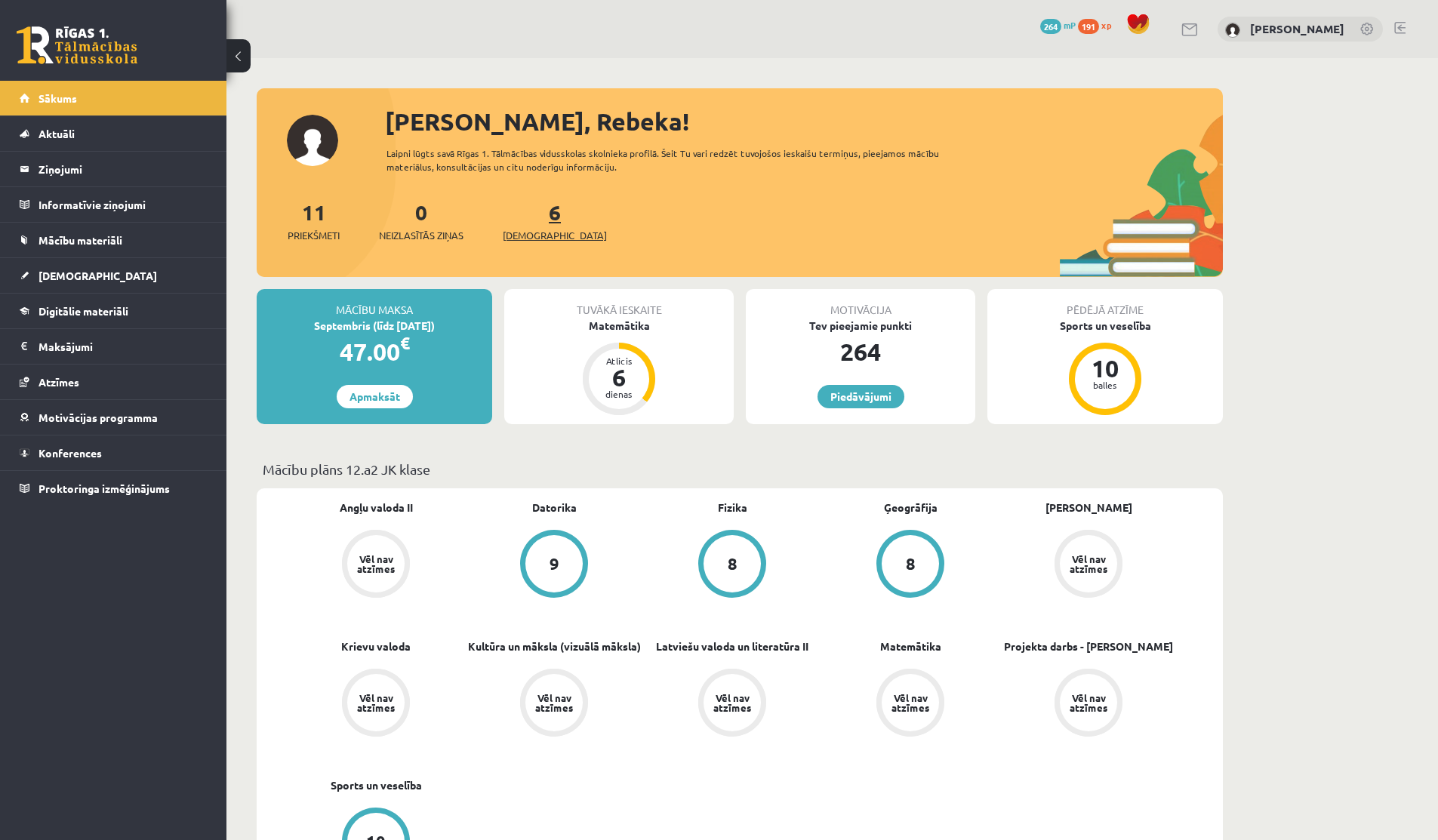
click at [528, 230] on span "[DEMOGRAPHIC_DATA]" at bounding box center [554, 235] width 104 height 15
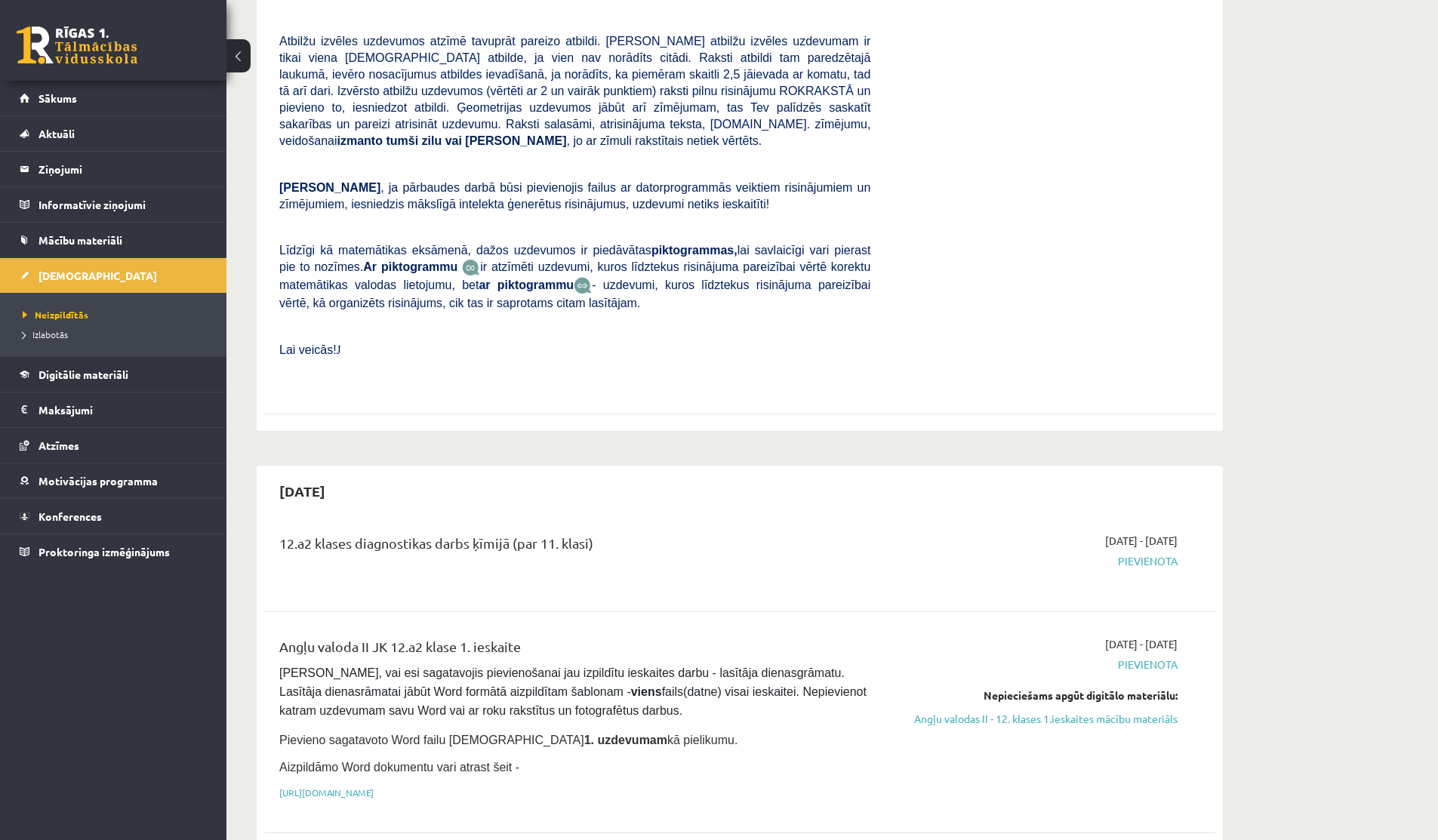
scroll to position [339, 0]
drag, startPoint x: 507, startPoint y: 542, endPoint x: 609, endPoint y: 542, distance: 102.0
click at [609, 542] on div "12.a2 klases diagnostikas darbs ķīmijā (par 11. klasi)" at bounding box center [574, 544] width 591 height 28
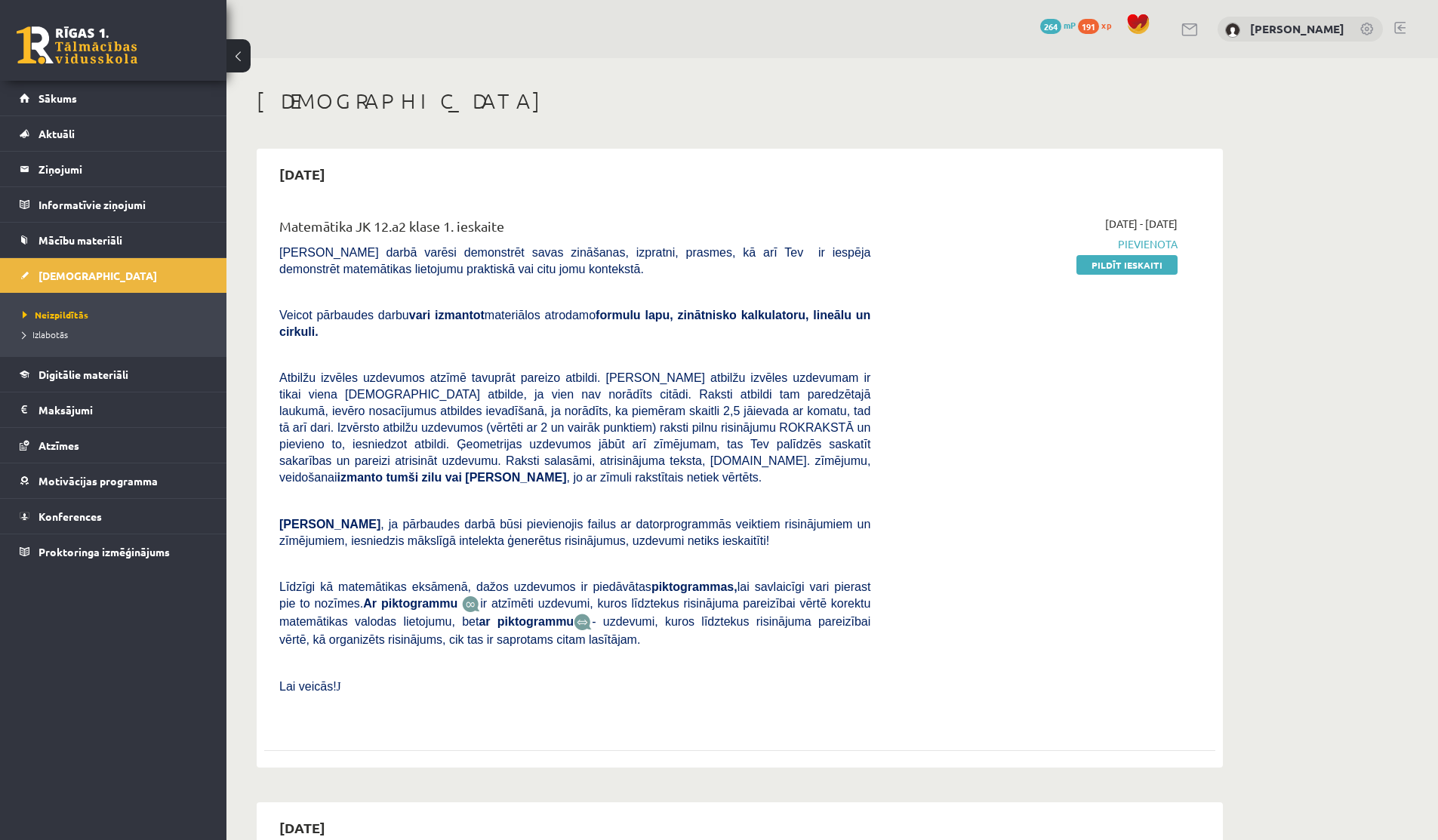
scroll to position [36, 0]
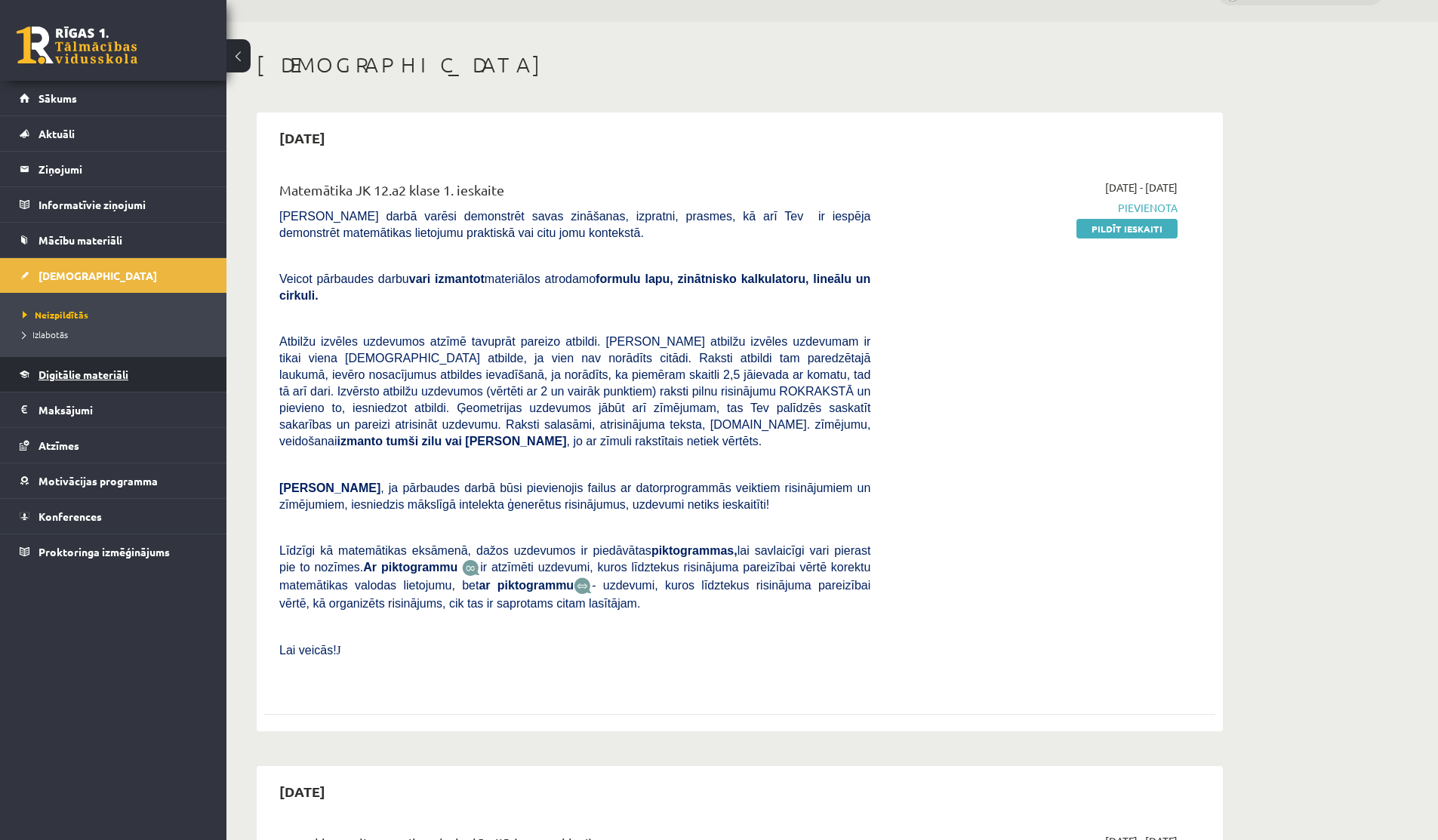
click at [90, 382] on link "Digitālie materiāli" at bounding box center [113, 374] width 188 height 35
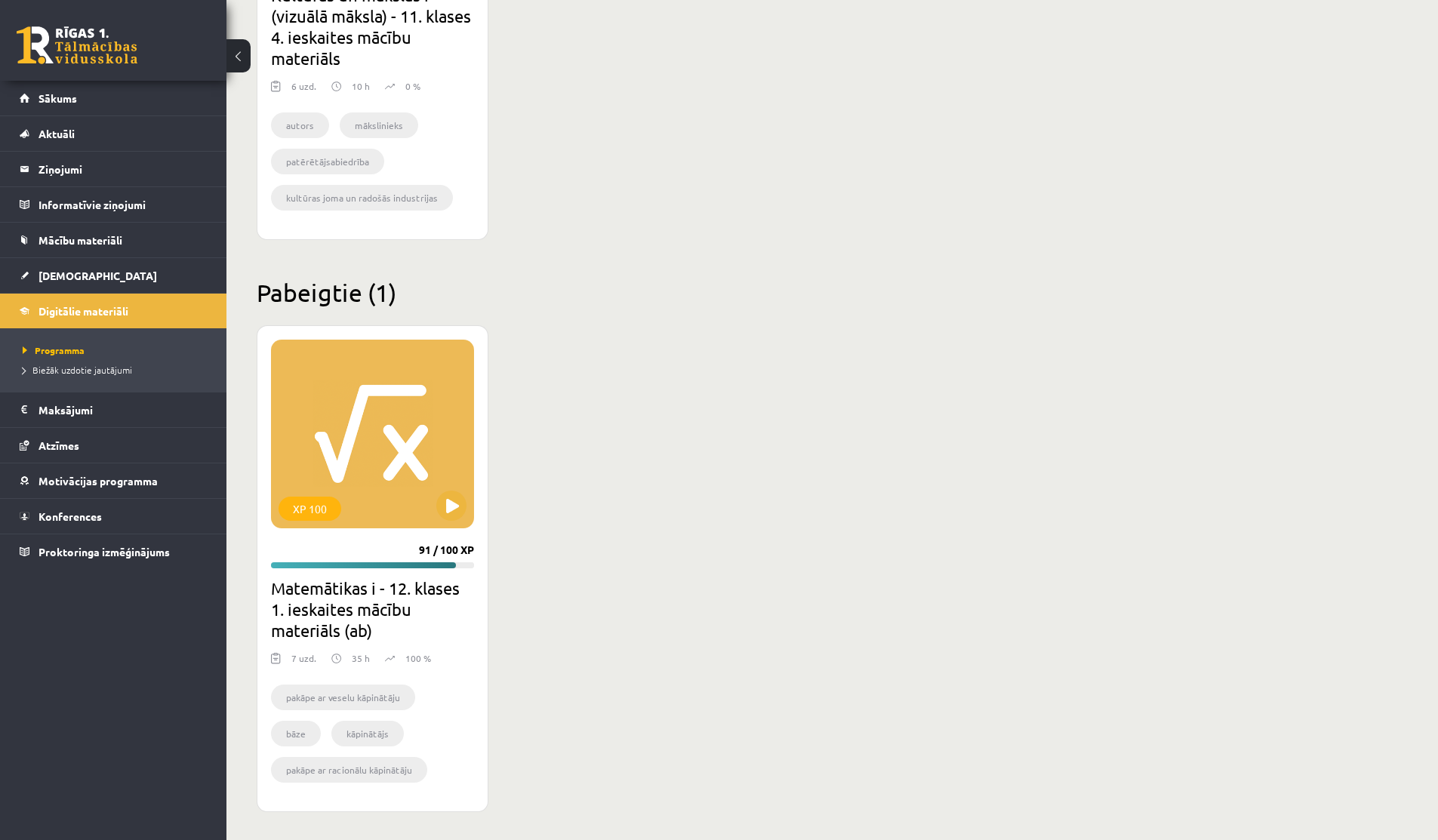
scroll to position [1221, 0]
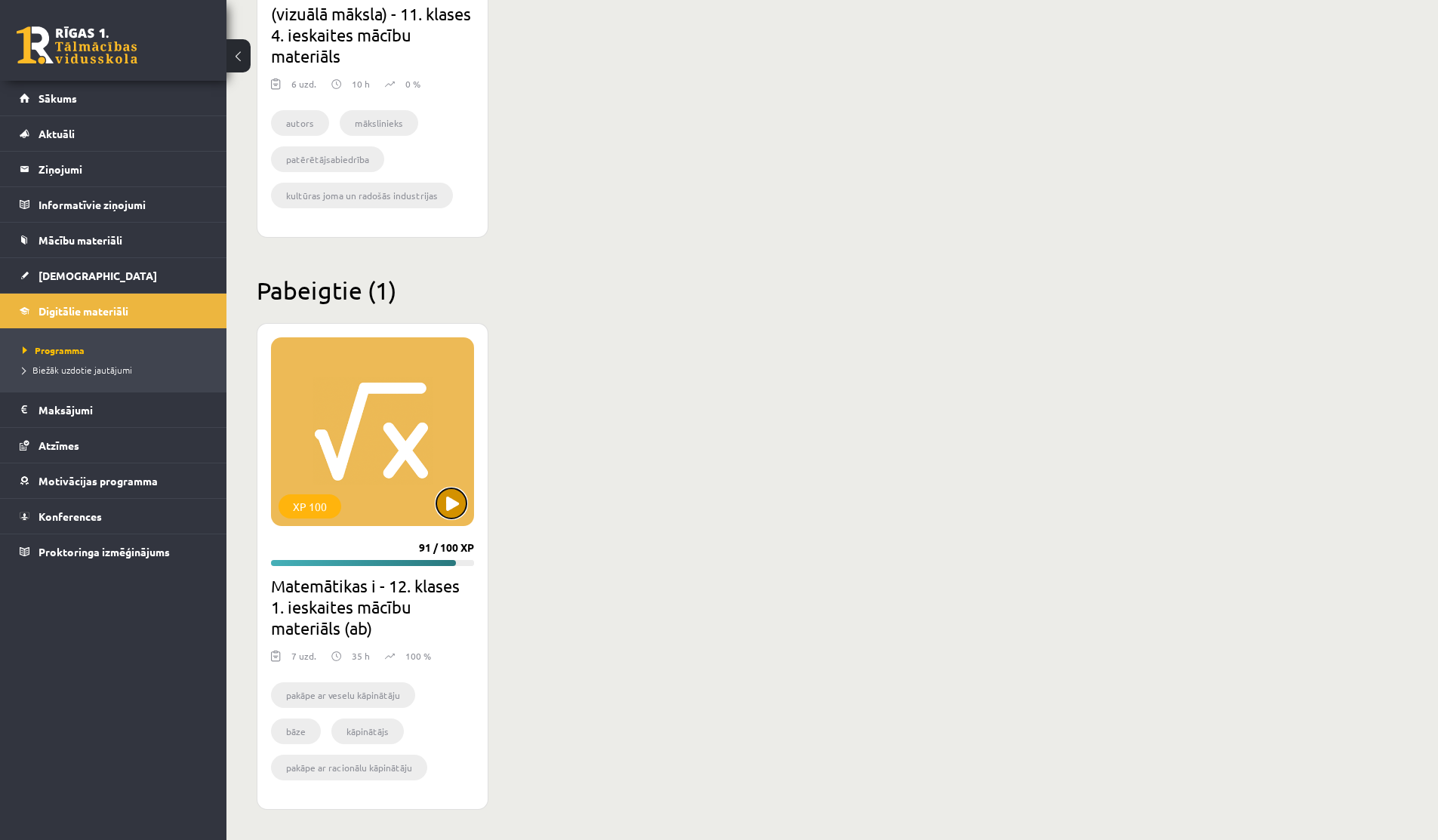
click at [458, 496] on button at bounding box center [450, 503] width 30 height 30
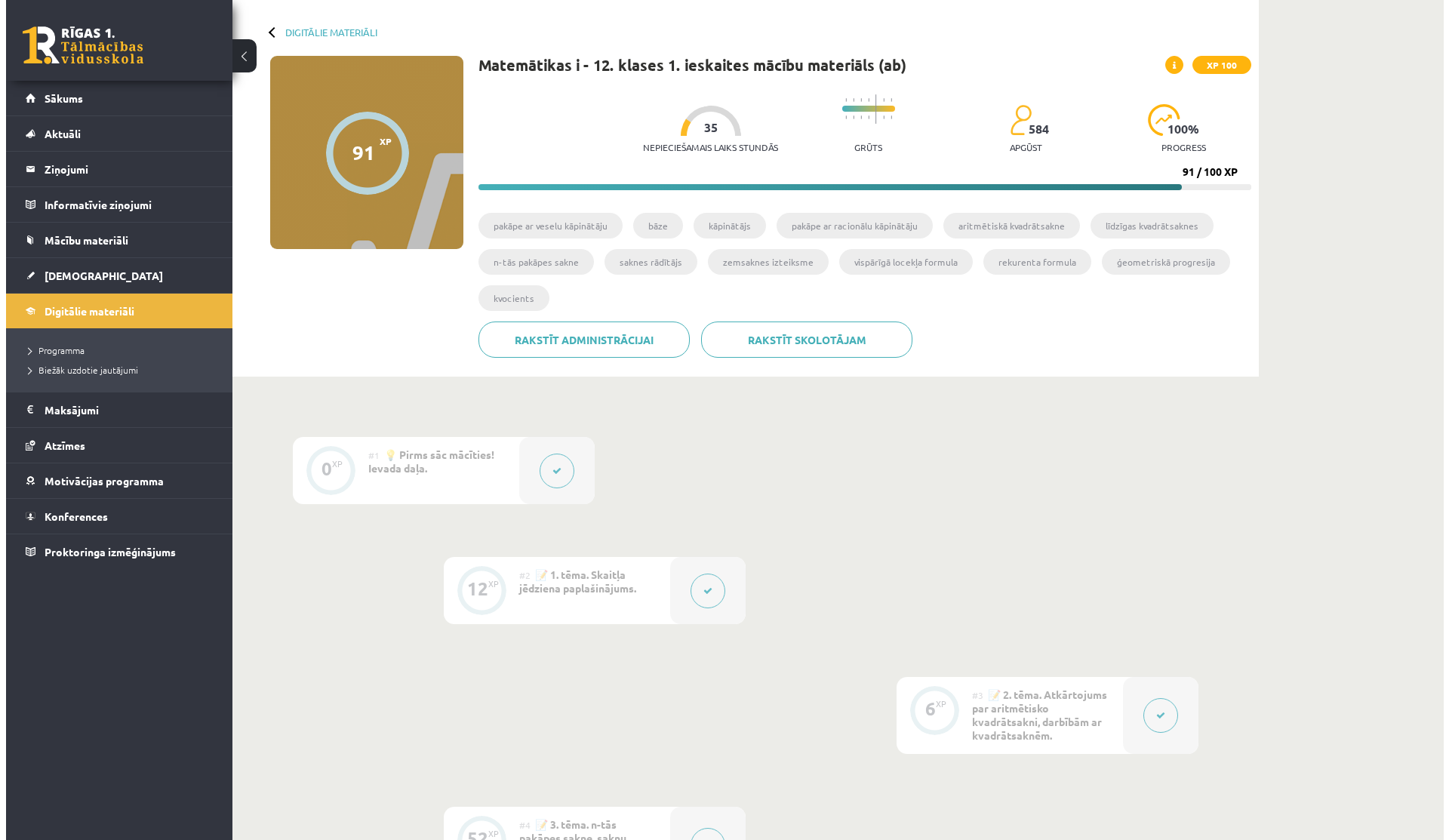
scroll to position [62, 0]
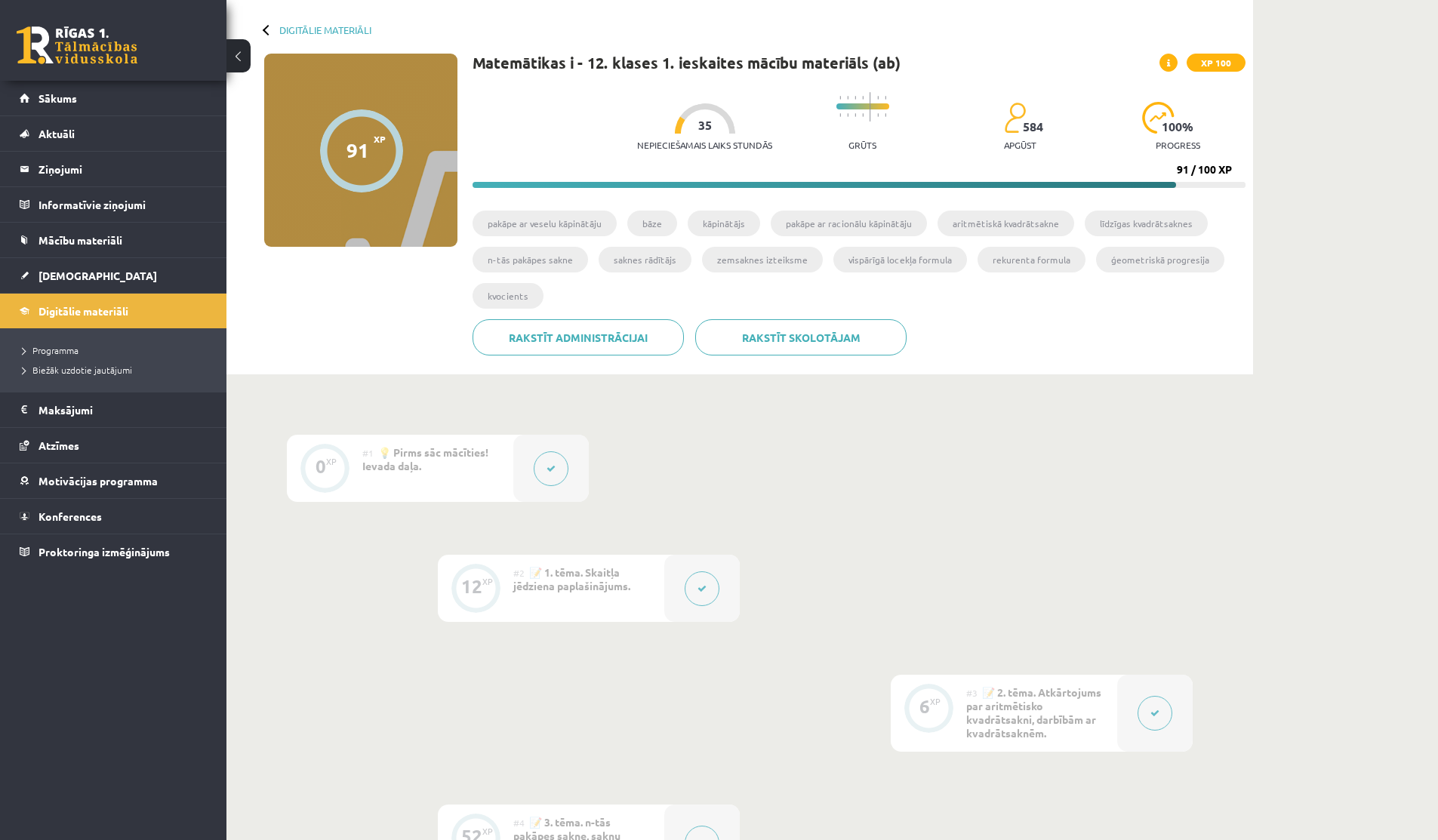
click at [559, 483] on button at bounding box center [551, 468] width 35 height 35
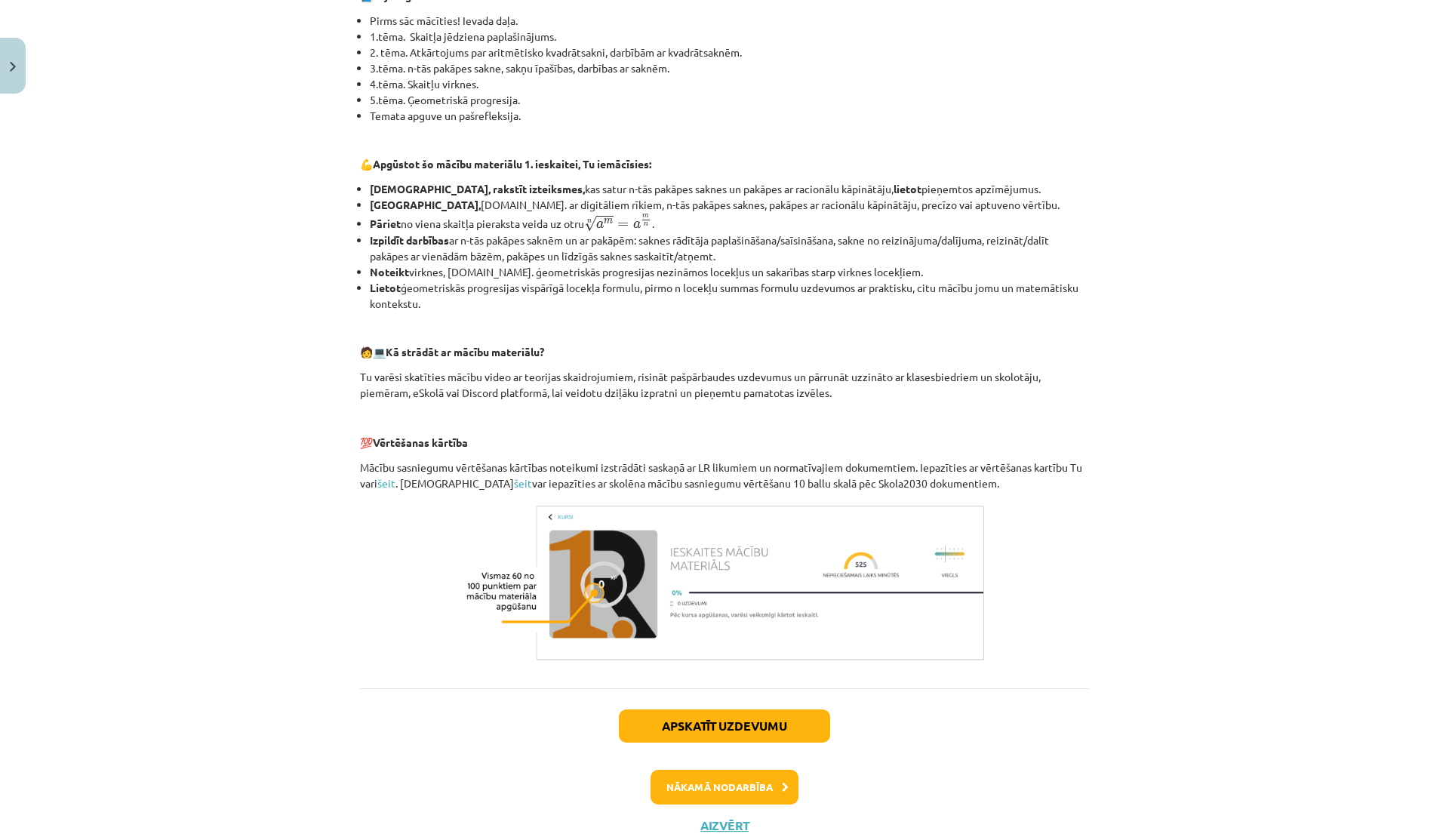
scroll to position [421, 0]
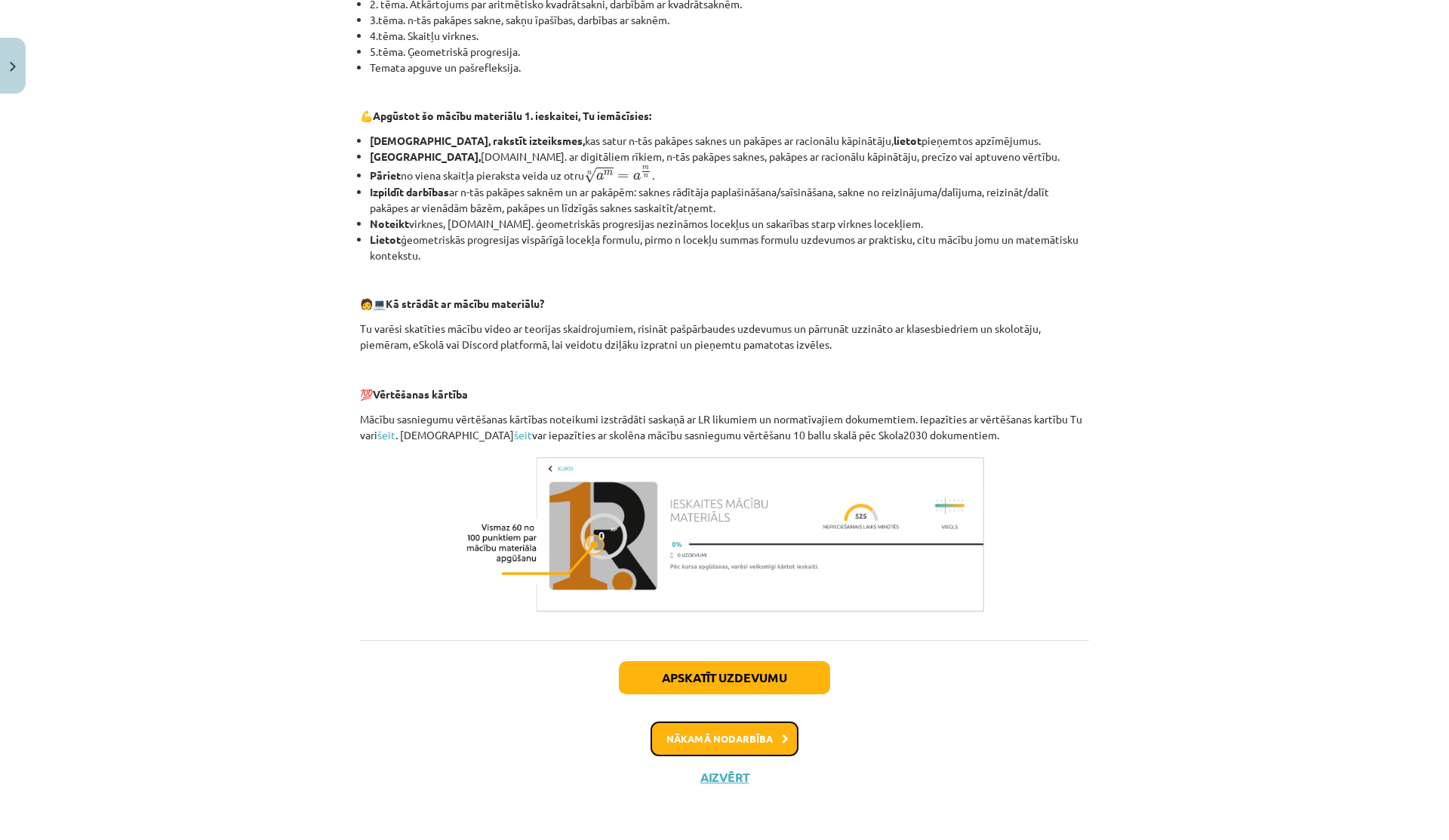
click at [707, 732] on button "Nākamā nodarbība" at bounding box center [724, 738] width 148 height 35
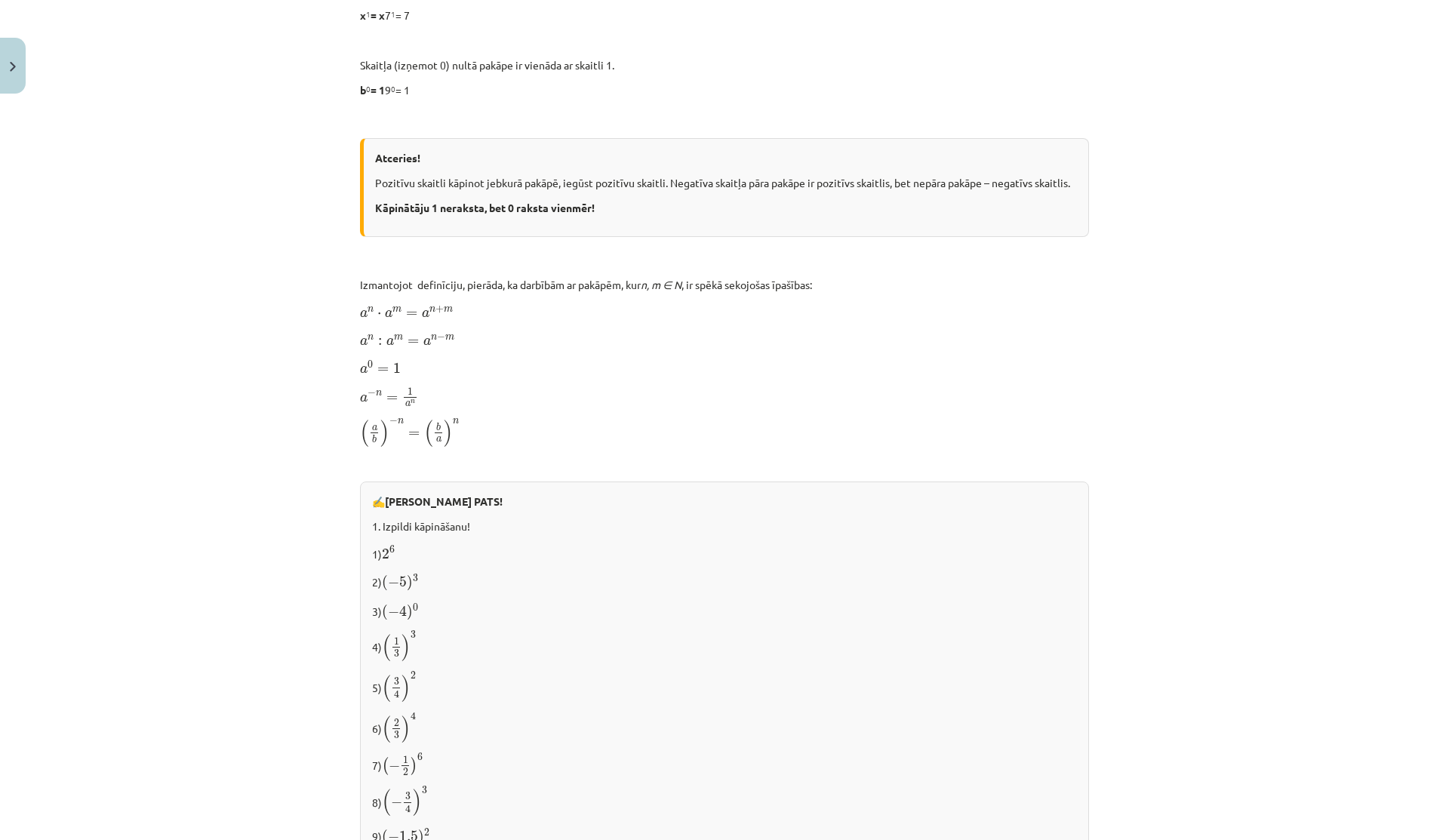
scroll to position [1353, 0]
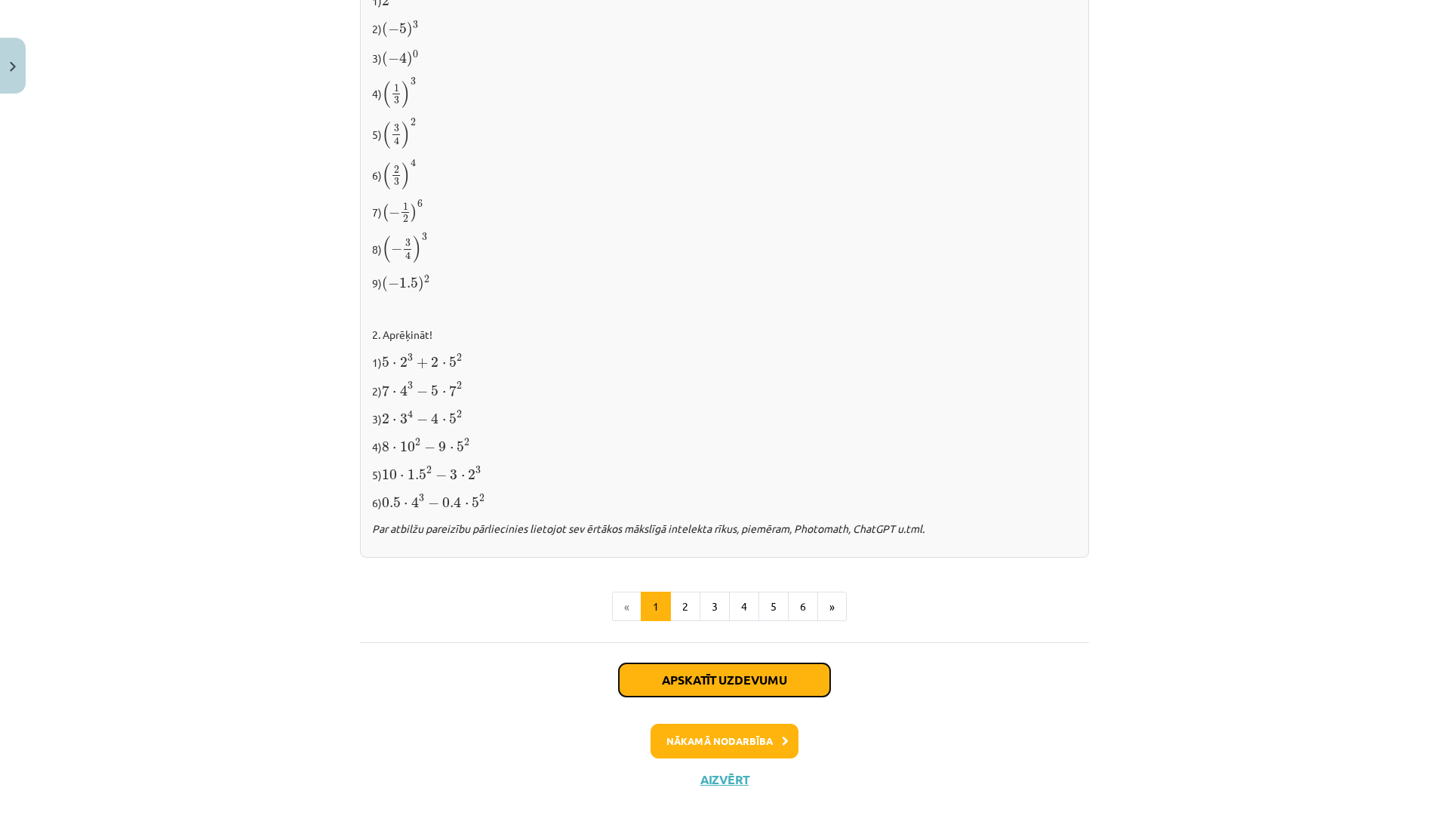
click at [686, 683] on button "Apskatīt uzdevumu" at bounding box center [724, 679] width 211 height 33
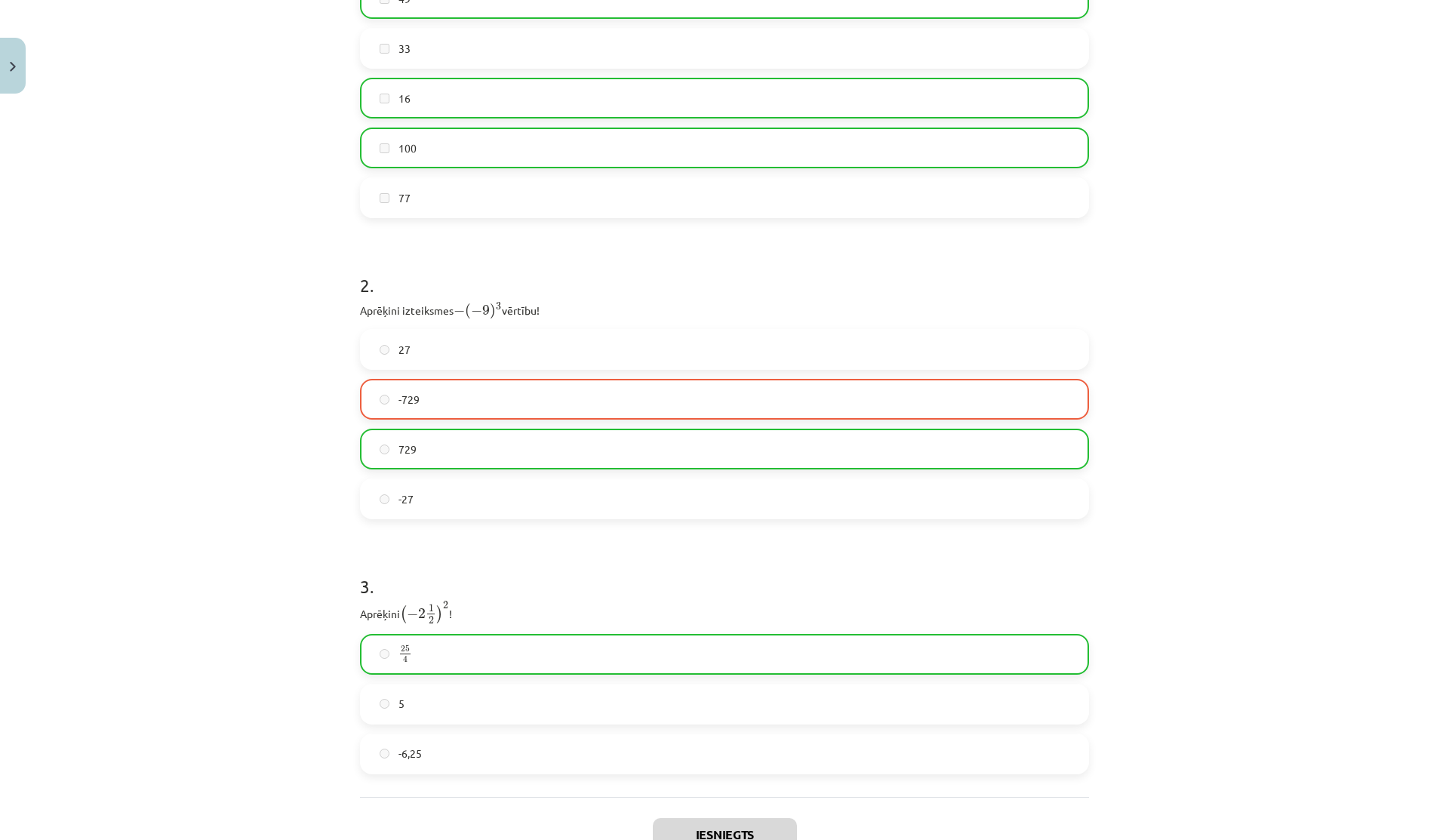
scroll to position [653, 0]
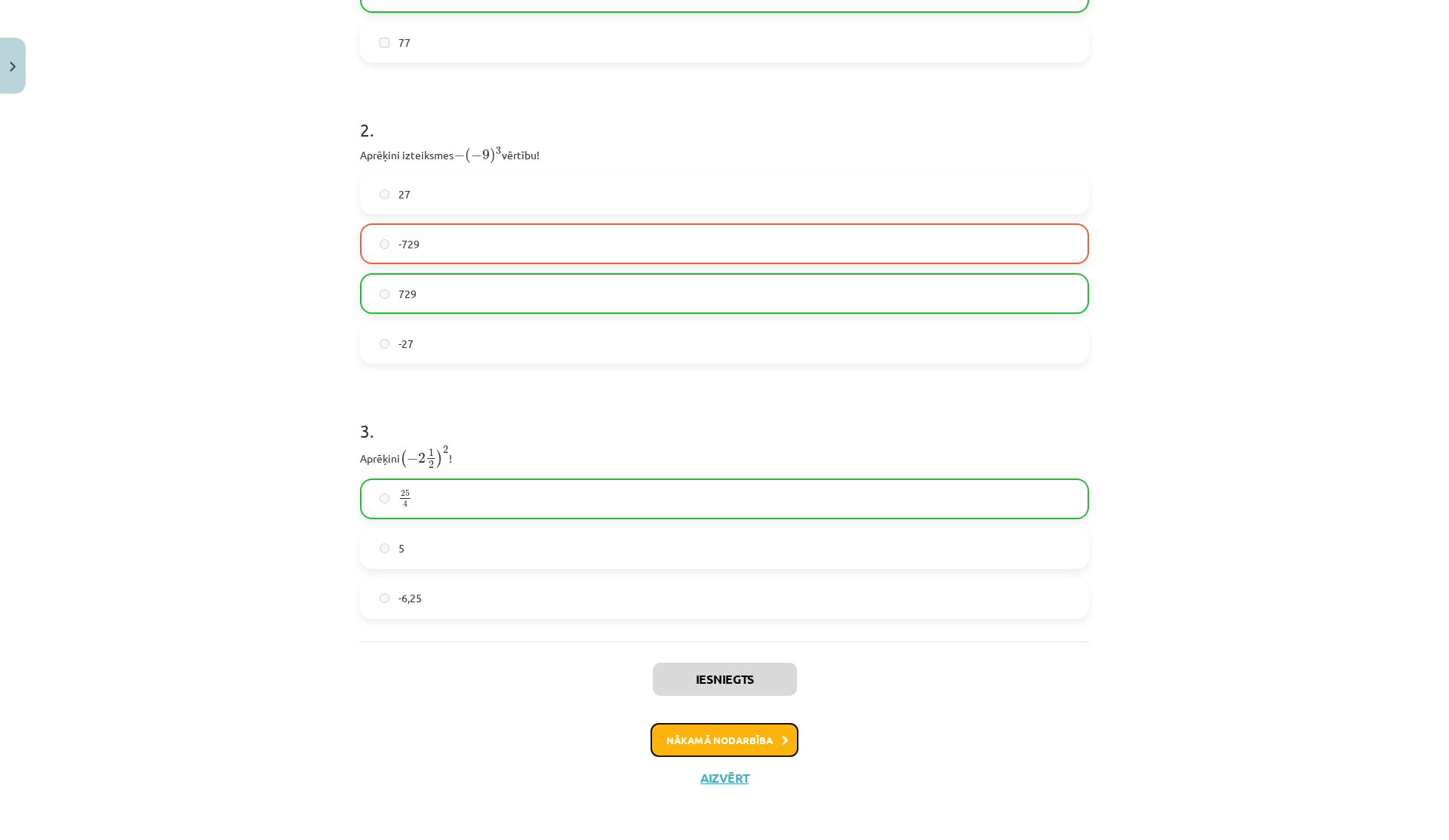
click at [711, 739] on button "Nākamā nodarbība" at bounding box center [724, 740] width 148 height 35
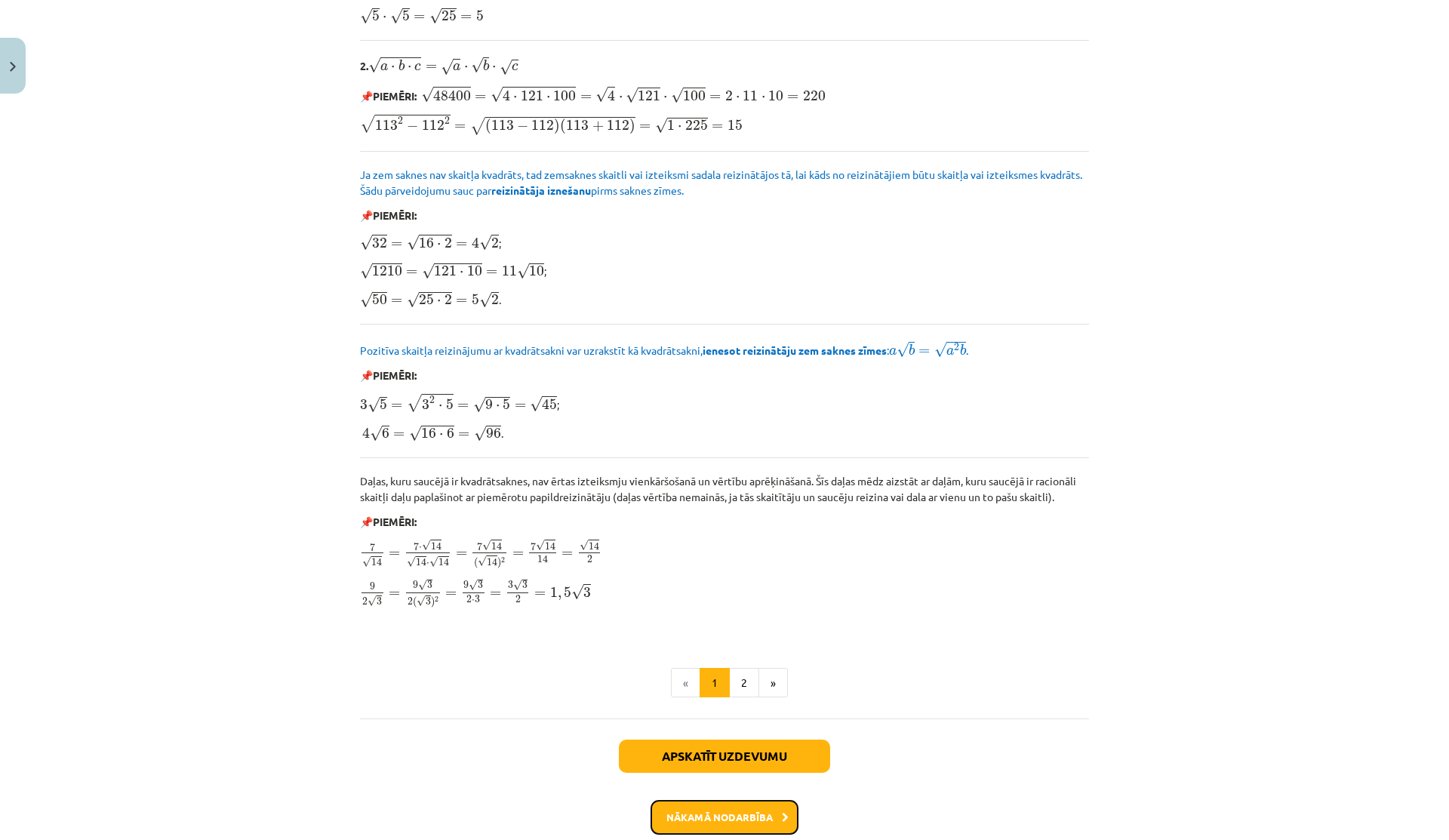
scroll to position [1577, 0]
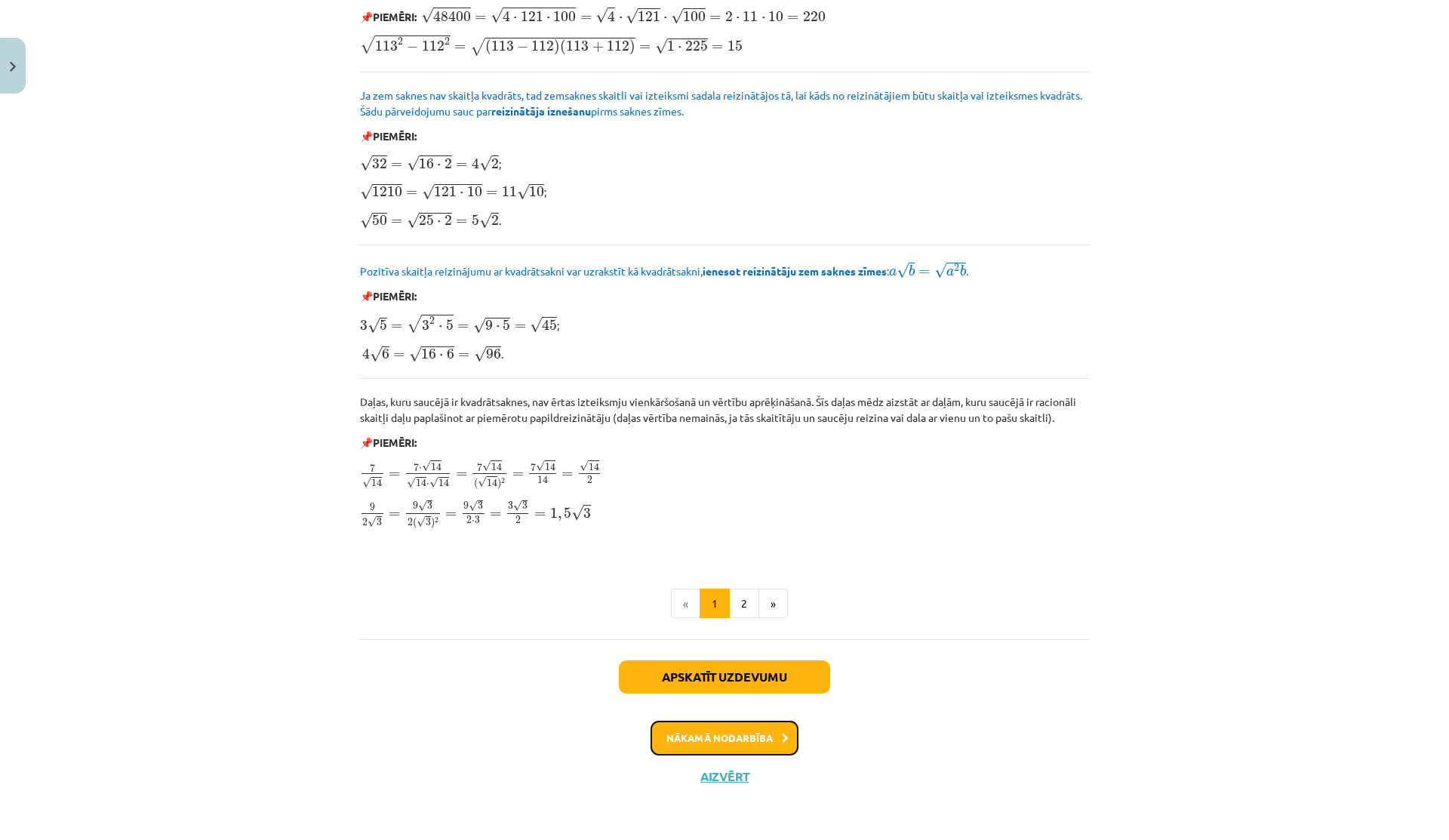
click at [722, 735] on button "Nākamā nodarbība" at bounding box center [724, 737] width 148 height 35
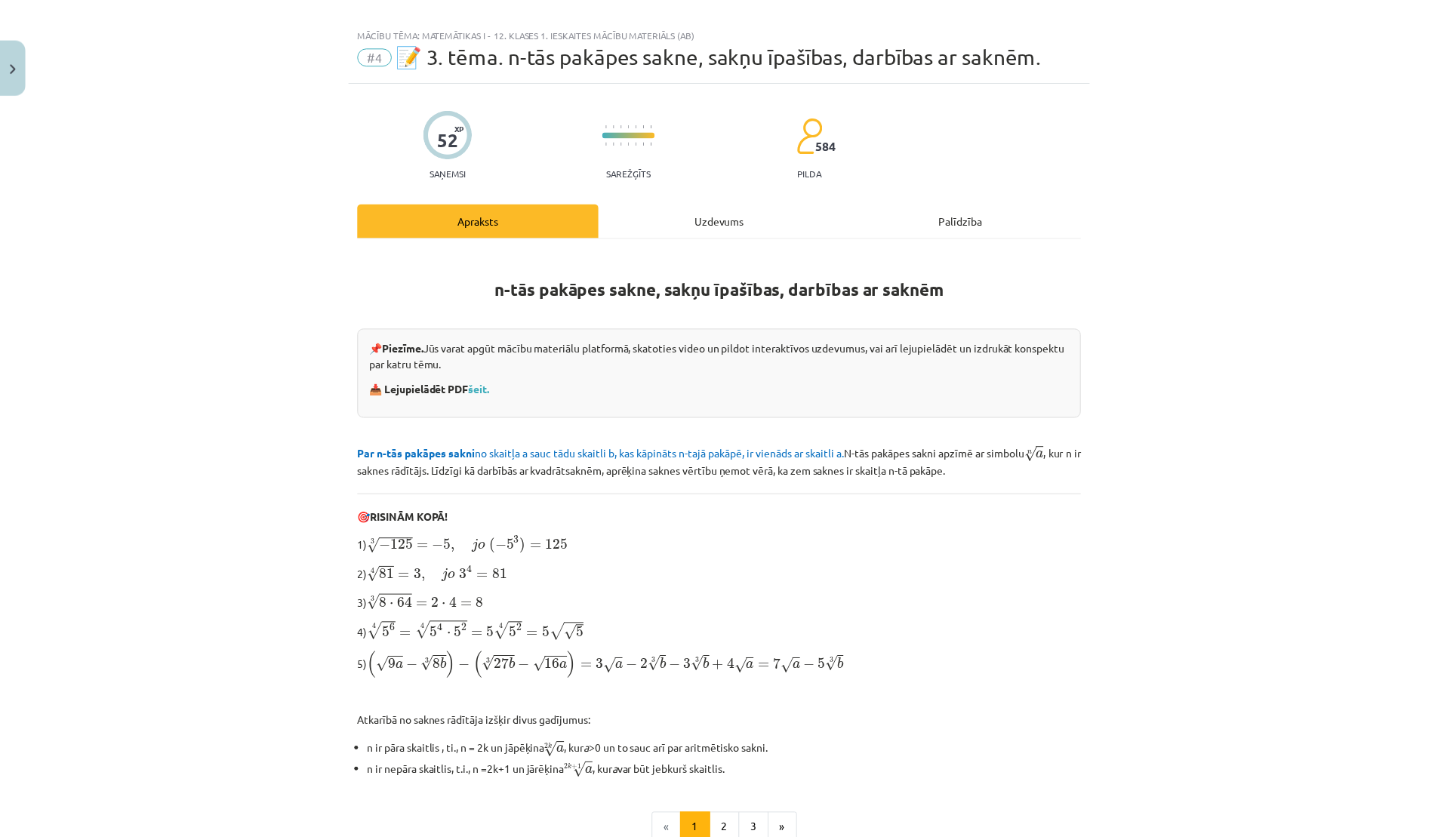
scroll to position [242, 0]
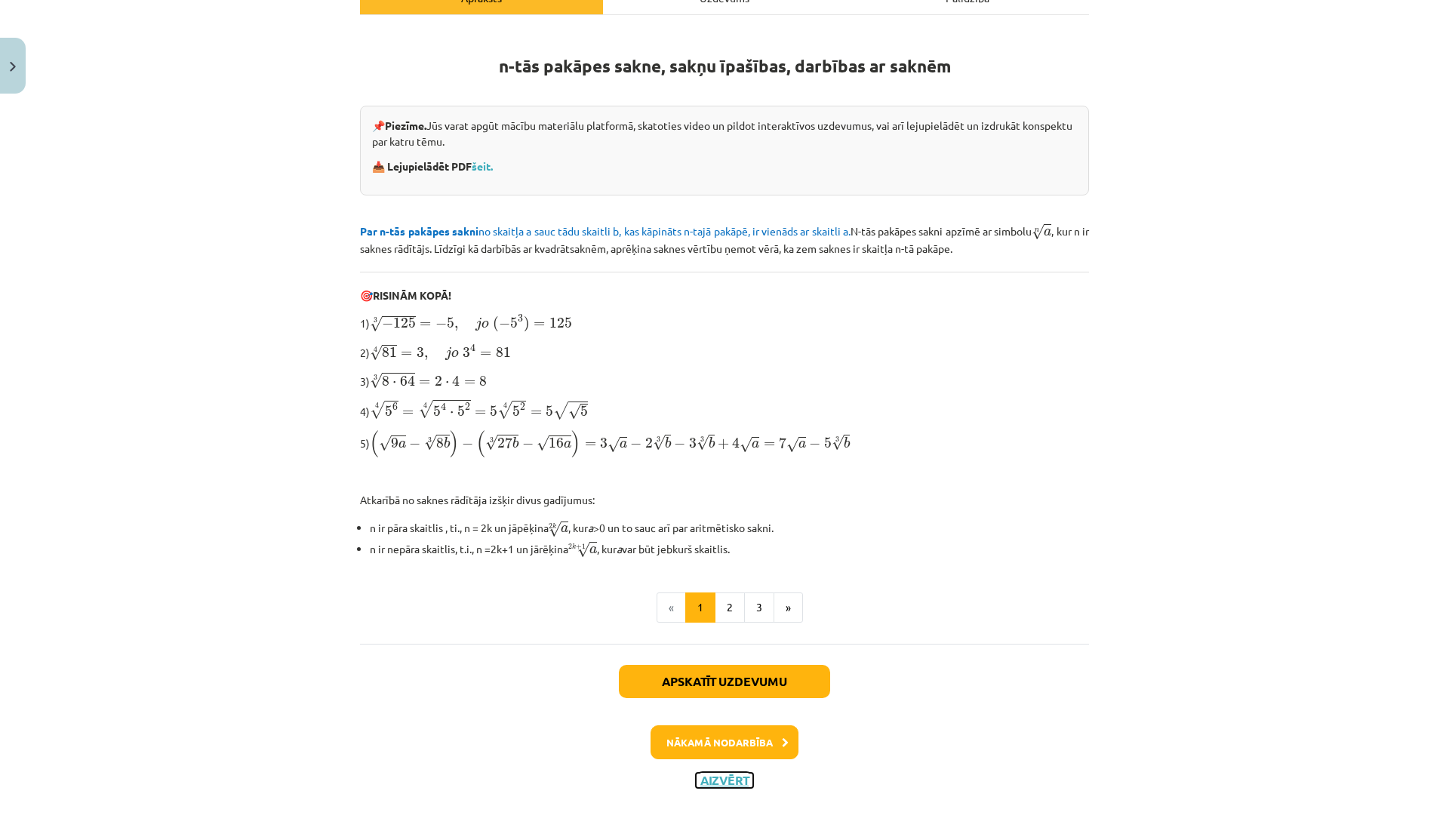
click at [728, 775] on button "Aizvērt" at bounding box center [724, 780] width 57 height 15
